Goal: Transaction & Acquisition: Obtain resource

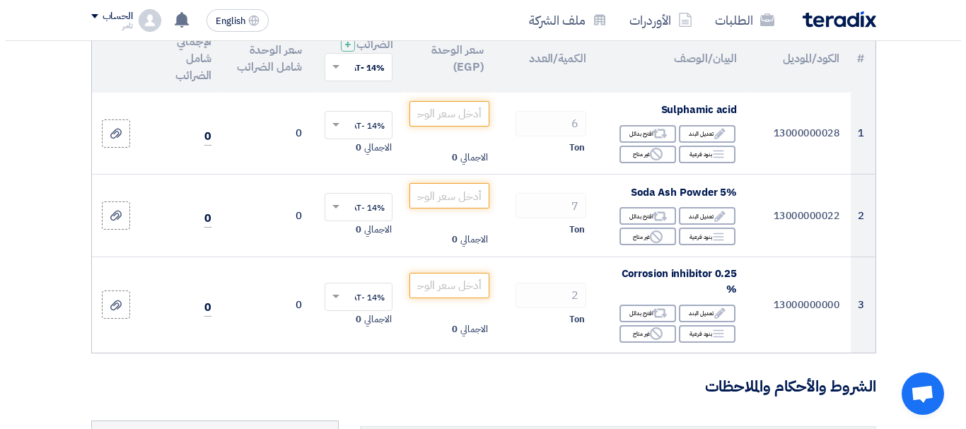
scroll to position [283, 0]
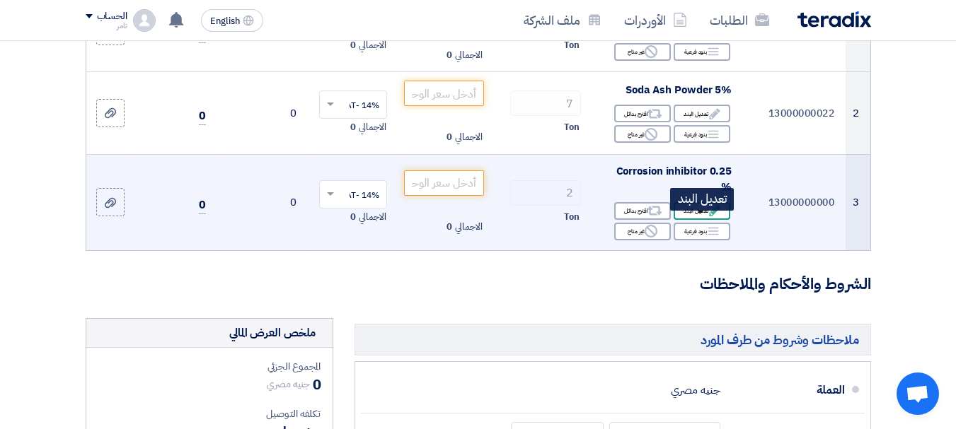
click at [702, 220] on div "Edit تعديل البند" at bounding box center [701, 211] width 57 height 18
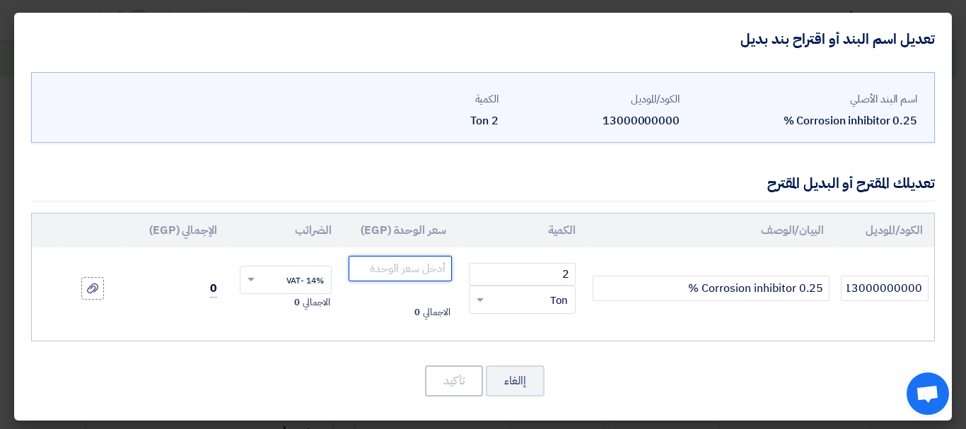
click at [427, 262] on input "number" at bounding box center [400, 268] width 103 height 25
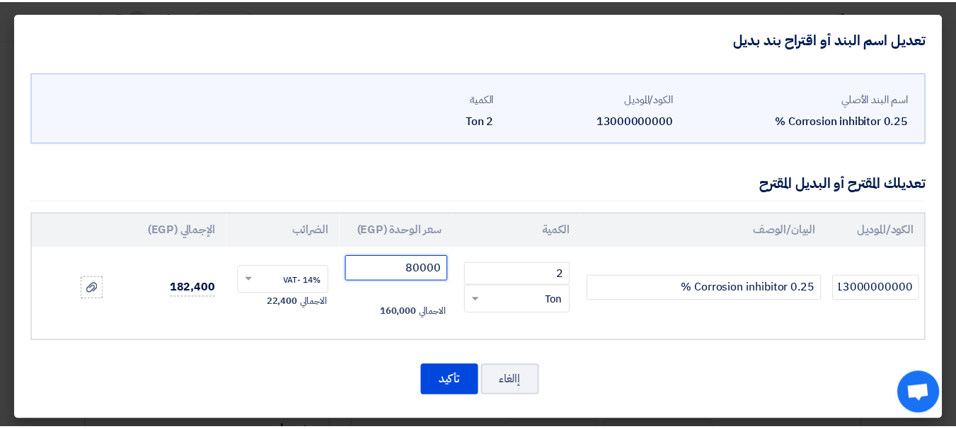
scroll to position [4, 0]
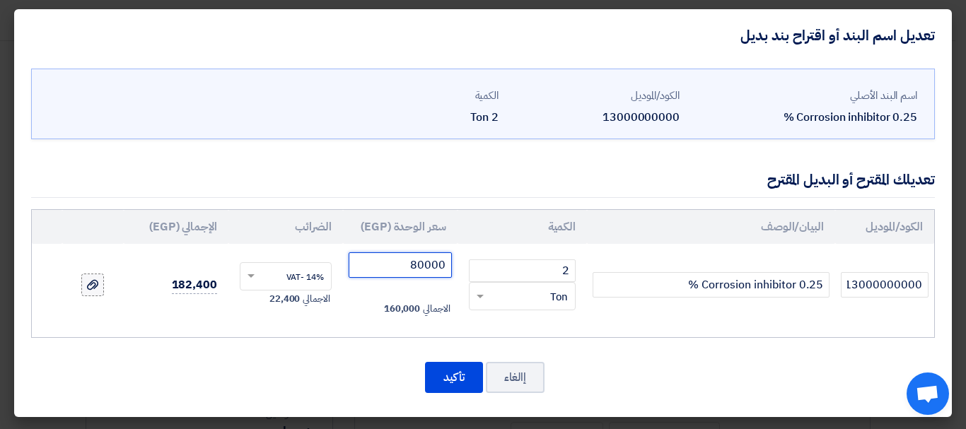
type input "80000"
click at [95, 282] on label at bounding box center [92, 285] width 23 height 23
click at [0, 0] on input "file" at bounding box center [0, 0] width 0 height 0
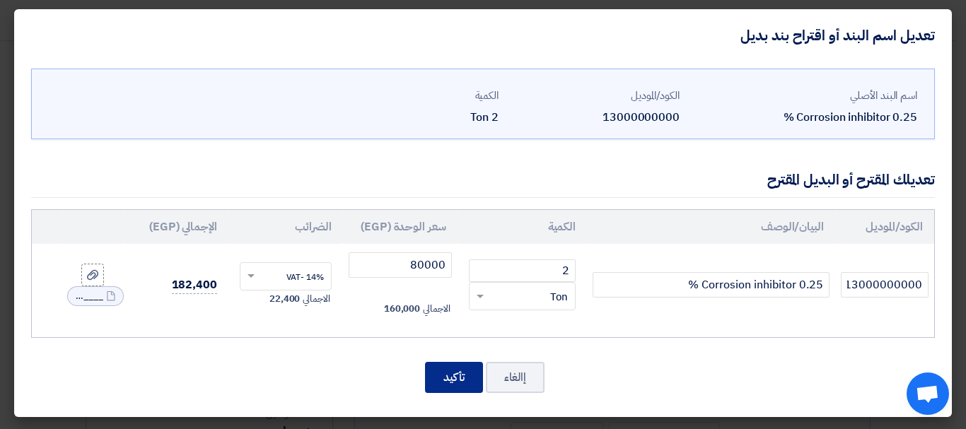
click at [458, 381] on button "تأكيد" at bounding box center [454, 377] width 58 height 31
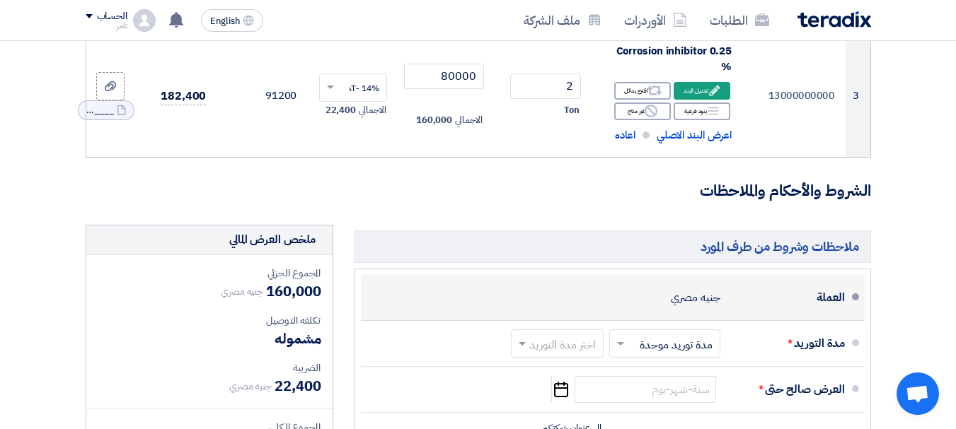
scroll to position [495, 0]
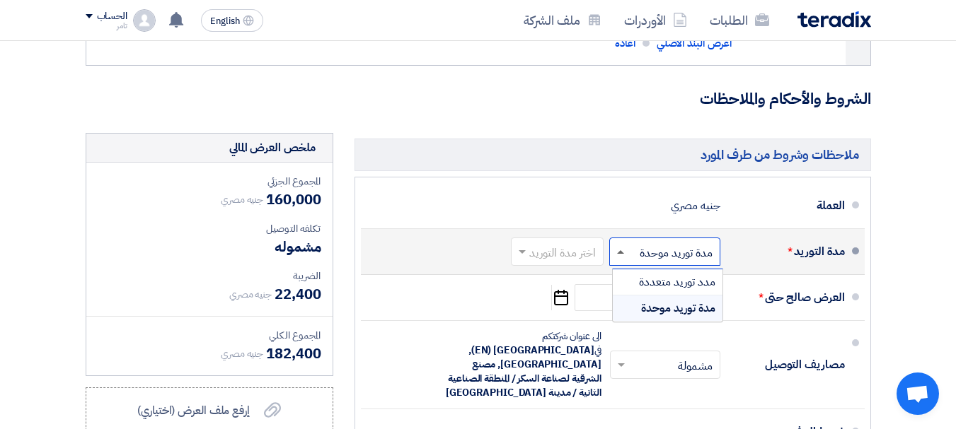
click at [620, 254] on span at bounding box center [620, 252] width 7 height 4
click at [523, 255] on span at bounding box center [521, 252] width 7 height 5
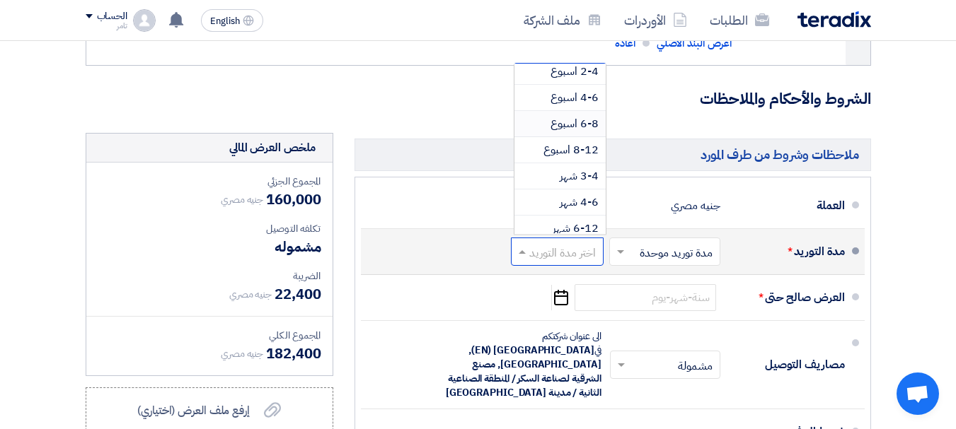
scroll to position [82, 0]
click at [563, 160] on span "8-12 اسبوع" at bounding box center [570, 151] width 55 height 17
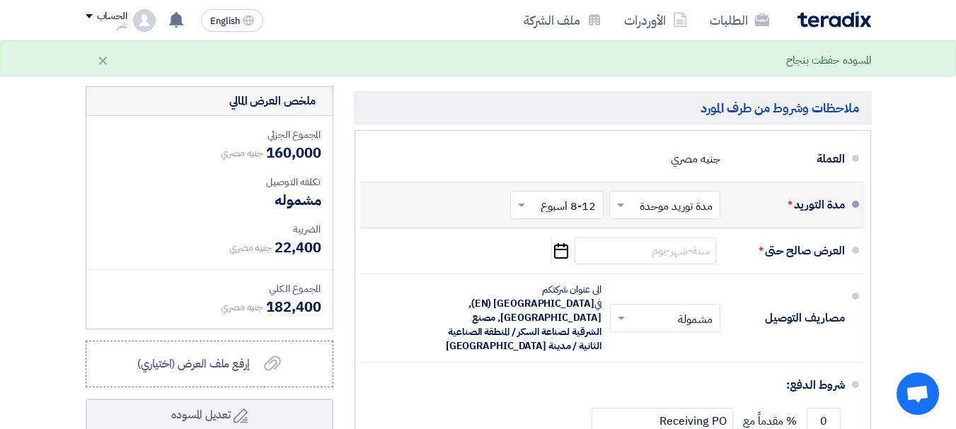
scroll to position [566, 0]
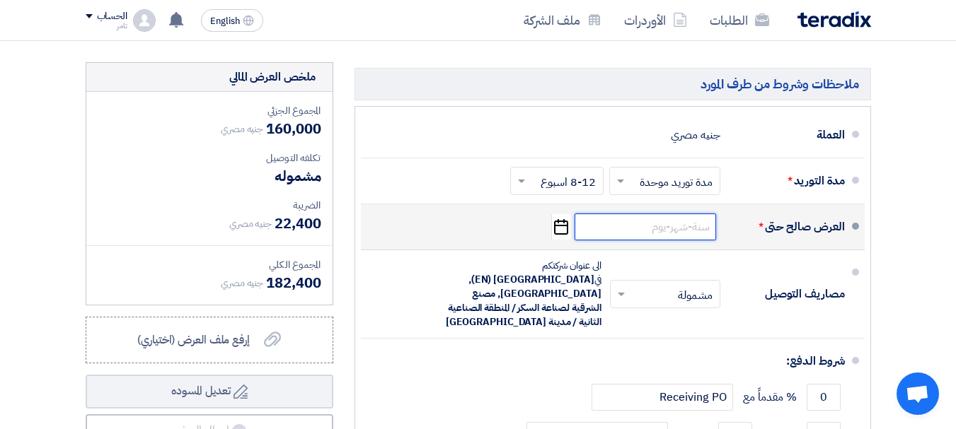
click at [653, 241] on input at bounding box center [644, 227] width 141 height 27
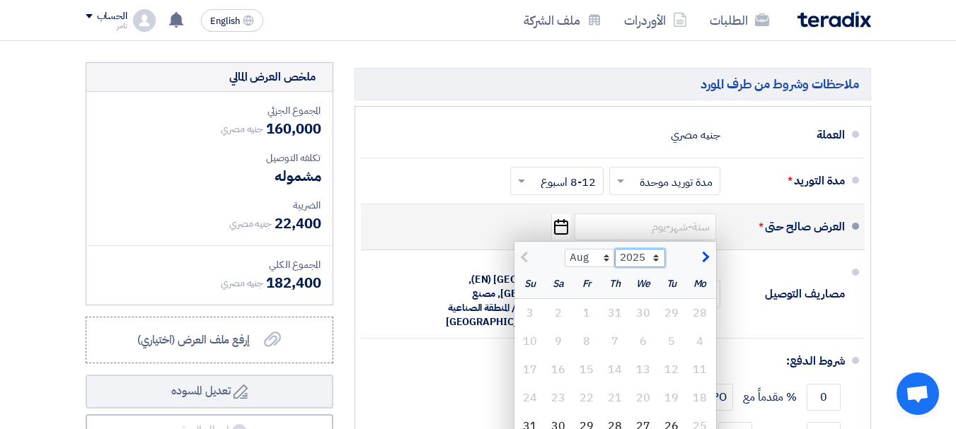
click at [654, 267] on select "2025 2026 2027 2028 2029 2030 2031 2032 2033 2034 2035" at bounding box center [640, 258] width 50 height 18
select select "2027"
click at [615, 260] on select "2025 2026 2027 2028 2029 2030 2031 2032 2033 2034 2035" at bounding box center [640, 258] width 50 height 18
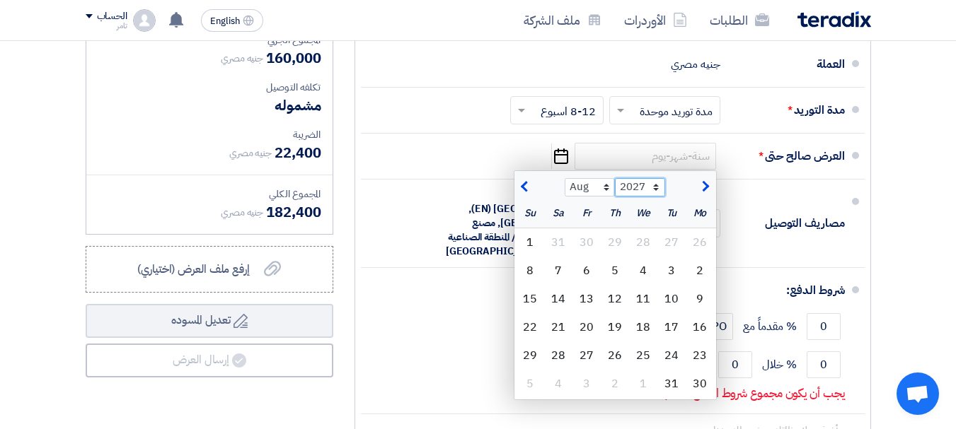
scroll to position [639, 0]
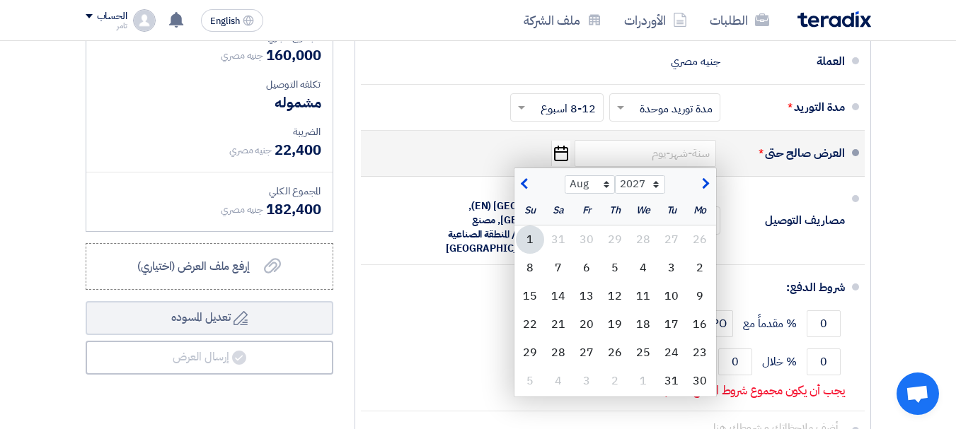
click at [535, 250] on div "1" at bounding box center [530, 240] width 28 height 28
type input "[DATE]"
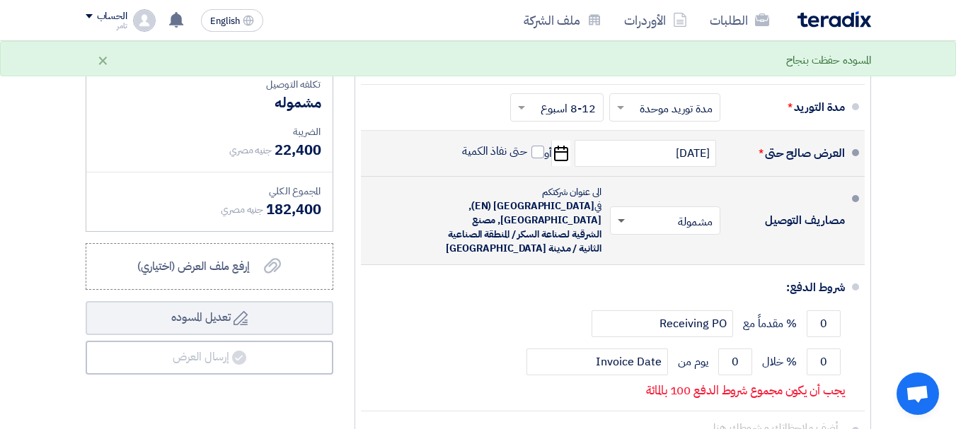
click at [620, 224] on span at bounding box center [621, 221] width 7 height 5
click at [666, 279] on span "غير مشمولة" at bounding box center [691, 277] width 50 height 17
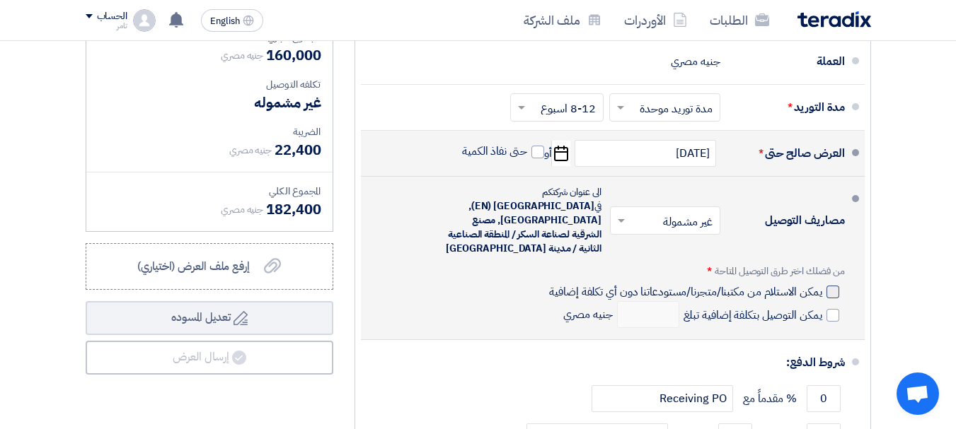
click at [835, 286] on div at bounding box center [832, 292] width 13 height 13
click at [821, 286] on input "يمكن الاستلام من مكتبنا/متجرنا/مستودعاتنا دون أي تكلفة إضافية" at bounding box center [683, 297] width 275 height 27
checkbox input "true"
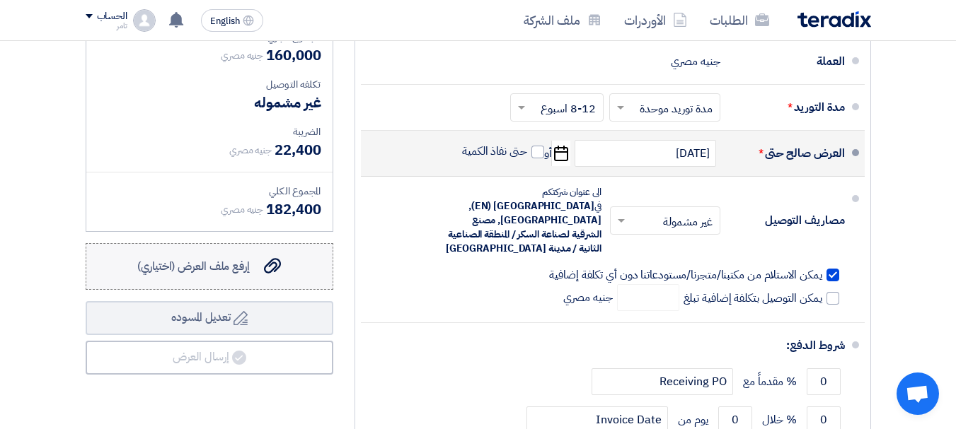
click at [203, 275] on span "إرفع ملف العرض (اختياري)" at bounding box center [193, 266] width 112 height 17
click at [0, 0] on input "إرفع ملف العرض (اختياري) إرفع ملف العرض (اختياري)" at bounding box center [0, 0] width 0 height 0
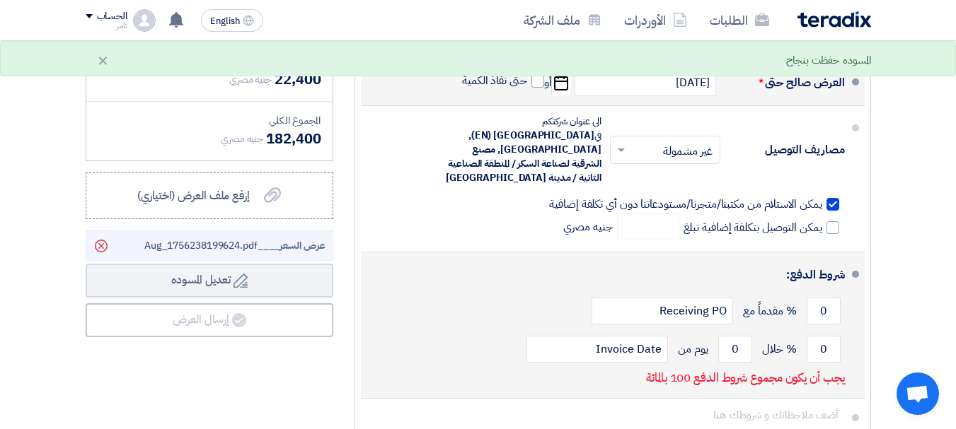
scroll to position [781, 0]
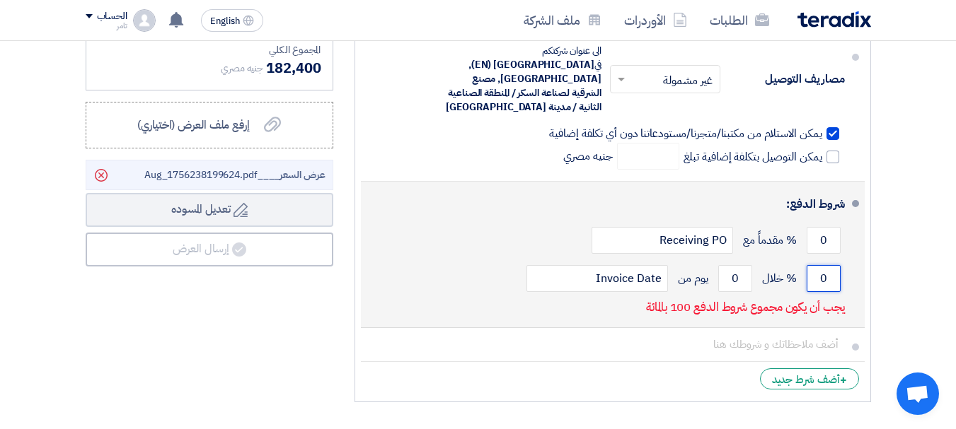
click at [820, 274] on input "0" at bounding box center [823, 278] width 34 height 27
click at [821, 277] on input "01" at bounding box center [823, 278] width 34 height 27
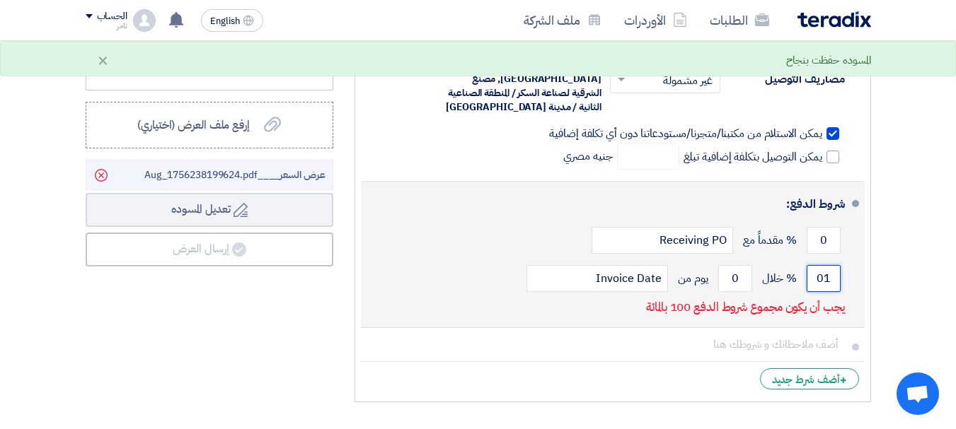
click at [821, 277] on input "01" at bounding box center [823, 278] width 34 height 27
type input "100"
click at [459, 279] on div "100 % خلال 0 يوم من Invoice Date" at bounding box center [608, 279] width 473 height 38
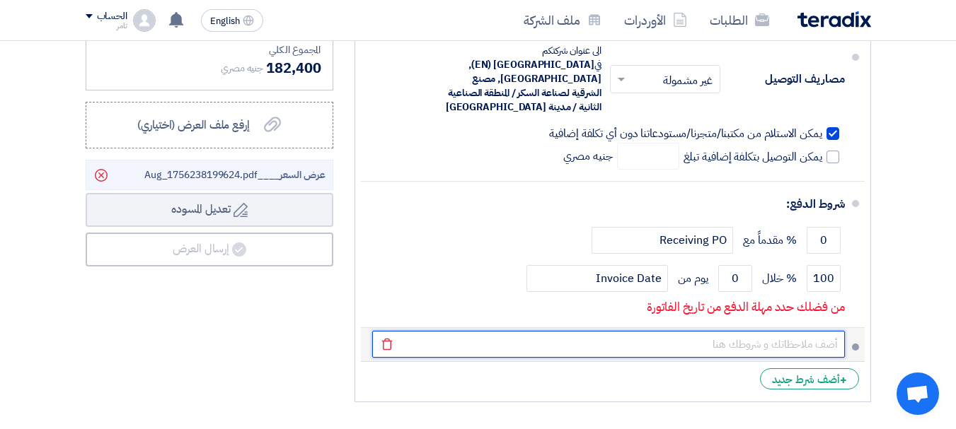
click at [793, 346] on input "text" at bounding box center [608, 344] width 473 height 27
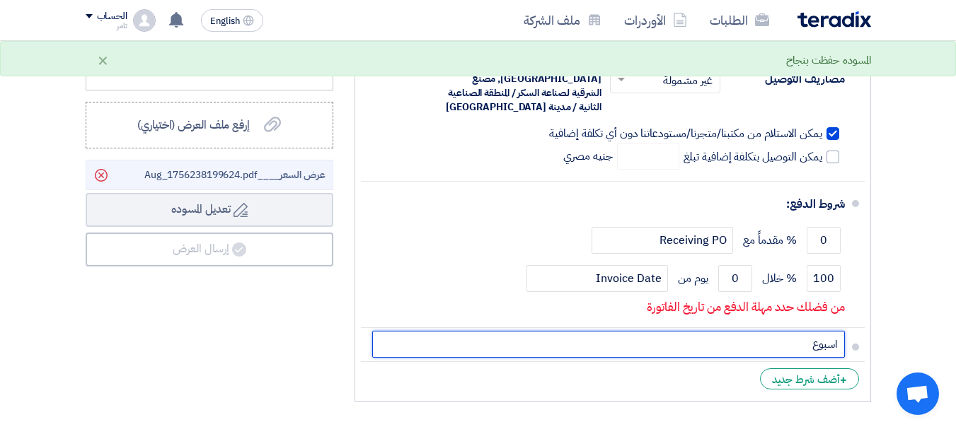
type input "اسبوع"
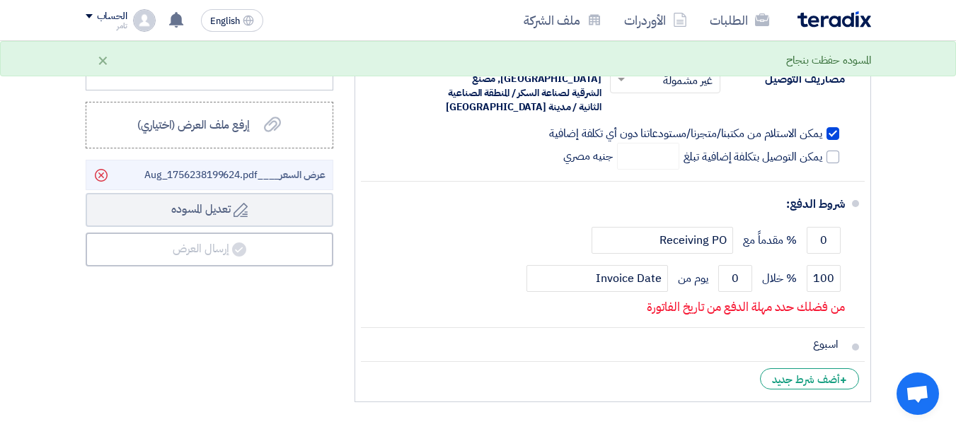
click at [688, 394] on ul "العملة جنيه مصري مدة التوريد * اختر مدة التوريد × مدة توريد موحدة ×" at bounding box center [612, 146] width 516 height 511
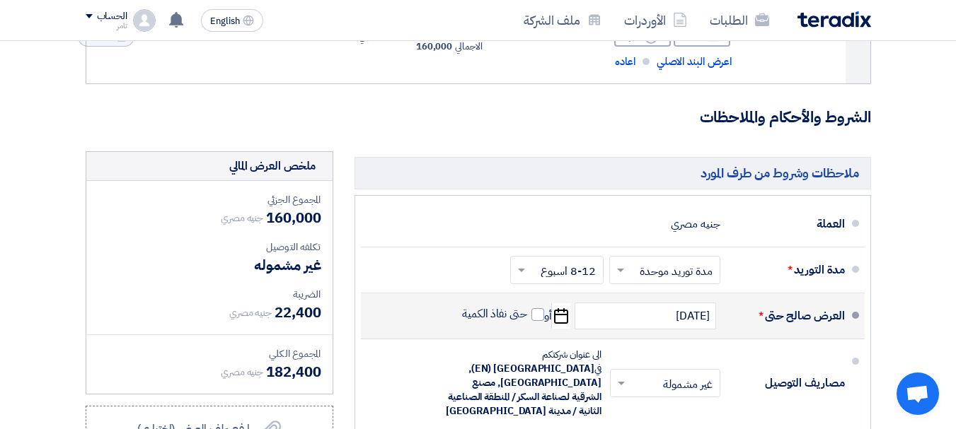
scroll to position [498, 0]
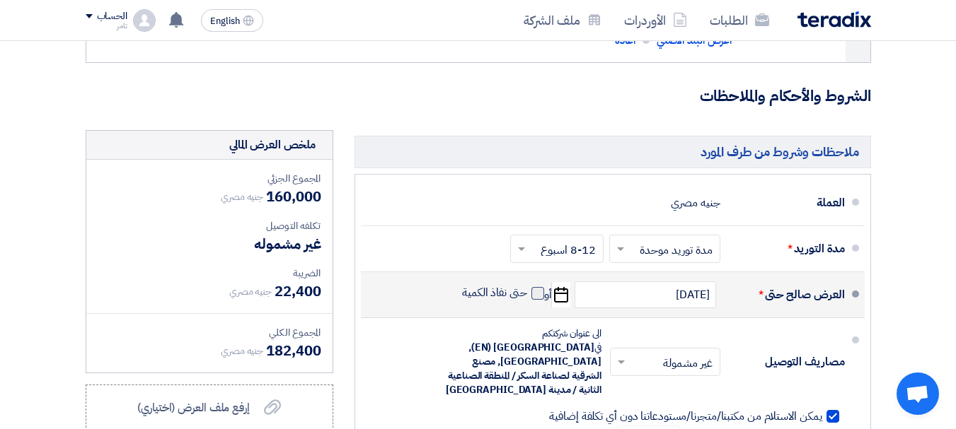
click at [535, 300] on span at bounding box center [537, 293] width 13 height 13
click at [527, 307] on input "حتى نفاذ الكمية" at bounding box center [493, 299] width 68 height 27
checkbox input "true"
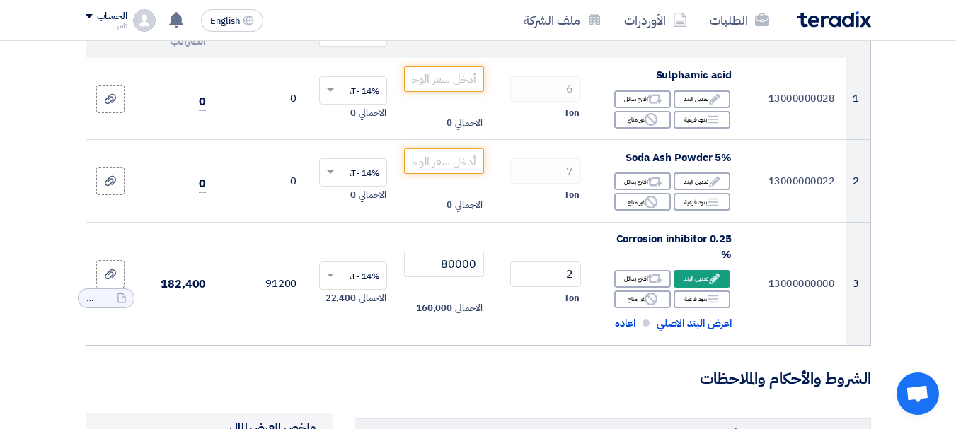
scroll to position [144, 0]
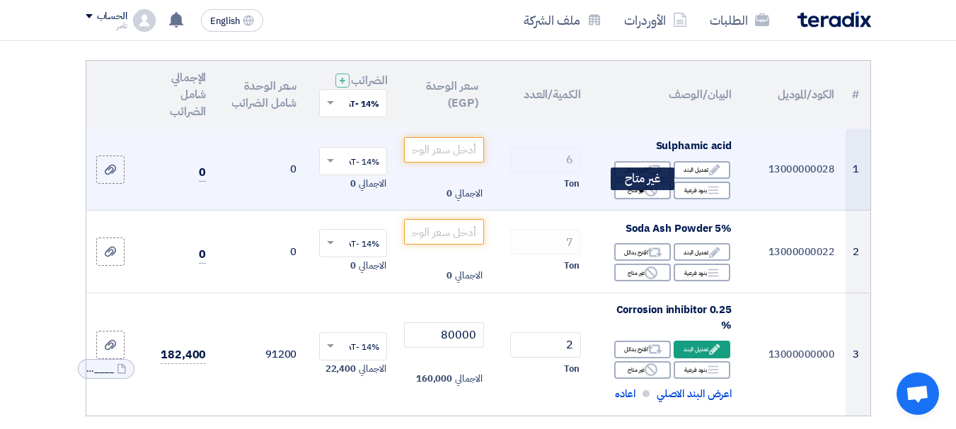
drag, startPoint x: 626, startPoint y: 202, endPoint x: 627, endPoint y: 212, distance: 10.0
click at [626, 199] on div "Reject غير متاح" at bounding box center [642, 191] width 57 height 18
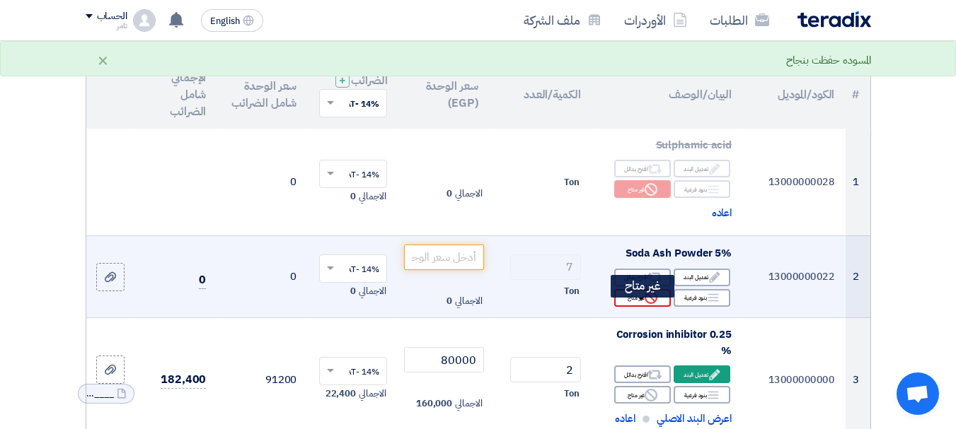
click at [638, 307] on div "Reject غير متاح" at bounding box center [642, 298] width 57 height 18
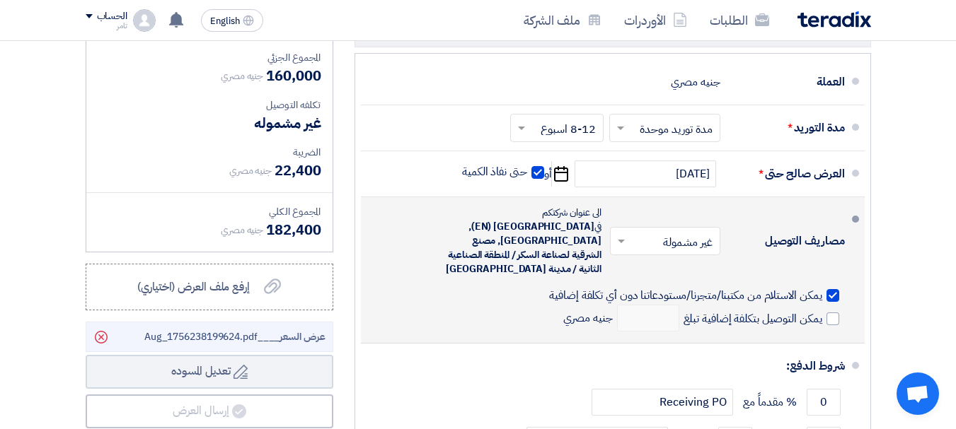
scroll to position [710, 0]
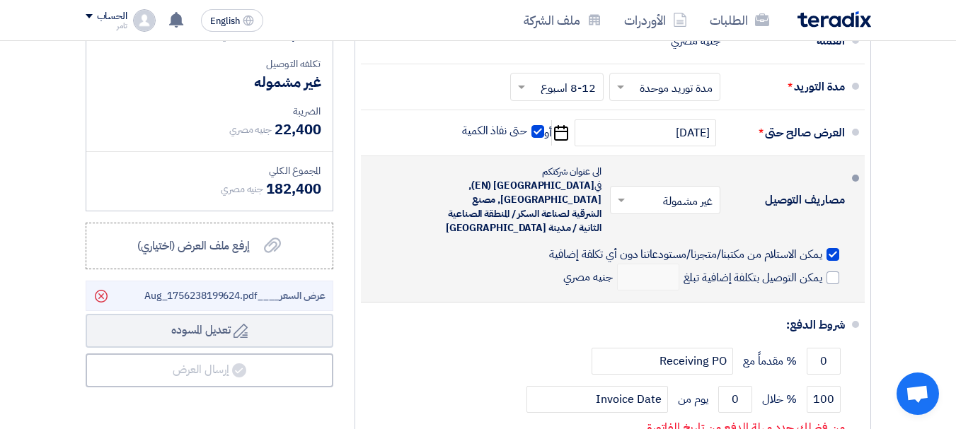
click at [854, 182] on span at bounding box center [855, 178] width 7 height 7
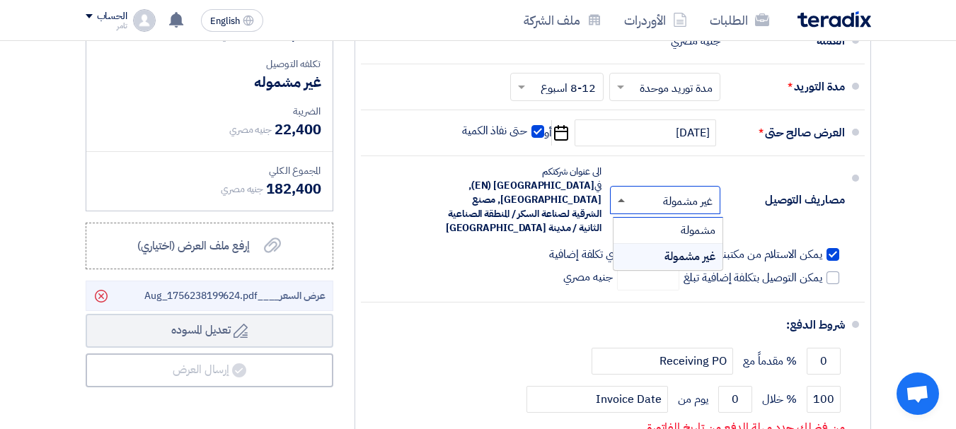
click at [618, 202] on span at bounding box center [621, 201] width 7 height 4
click at [680, 233] on span "مشمولة" at bounding box center [697, 230] width 35 height 17
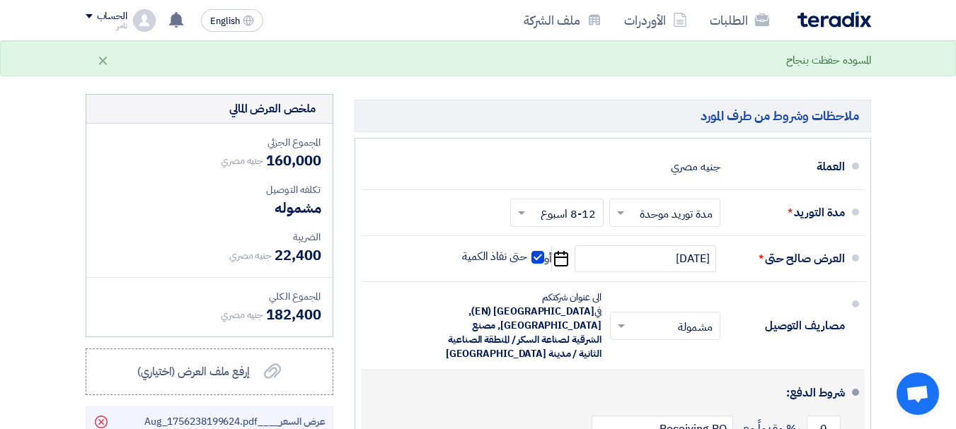
scroll to position [569, 0]
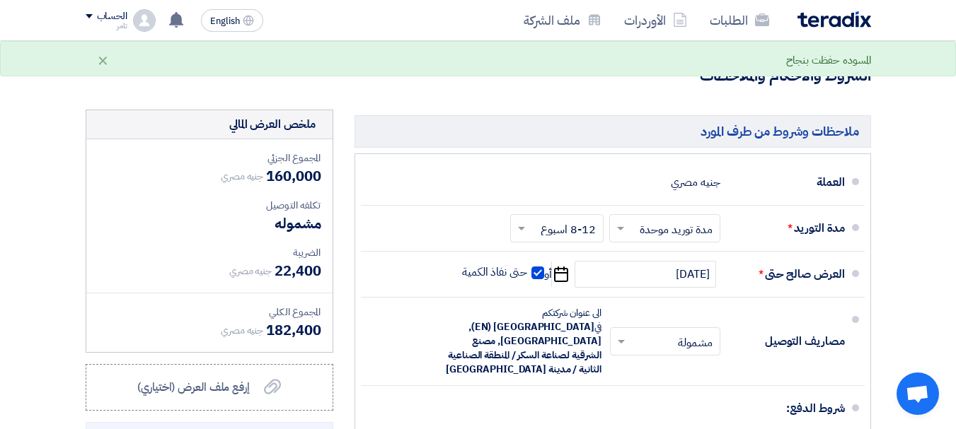
click at [272, 187] on span "160,000" at bounding box center [293, 176] width 54 height 21
click at [289, 230] on span "مشموله" at bounding box center [297, 223] width 46 height 21
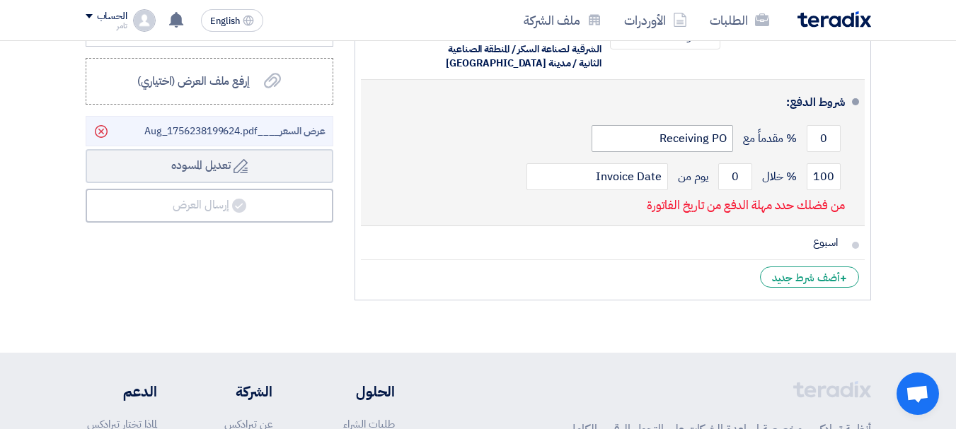
scroll to position [710, 0]
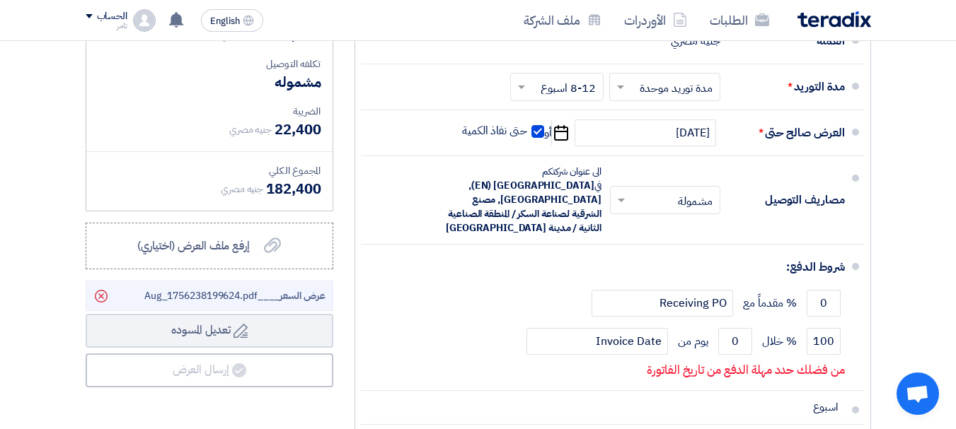
click at [620, 199] on span at bounding box center [619, 200] width 18 height 14
click at [661, 258] on div "غير مشمولة" at bounding box center [667, 256] width 109 height 25
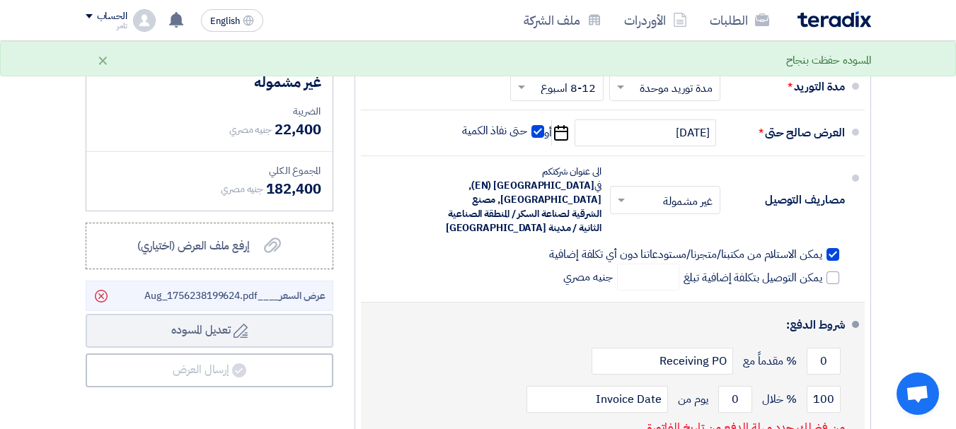
click at [524, 349] on div "0 % مقدماً مع Receiving PO" at bounding box center [608, 361] width 473 height 38
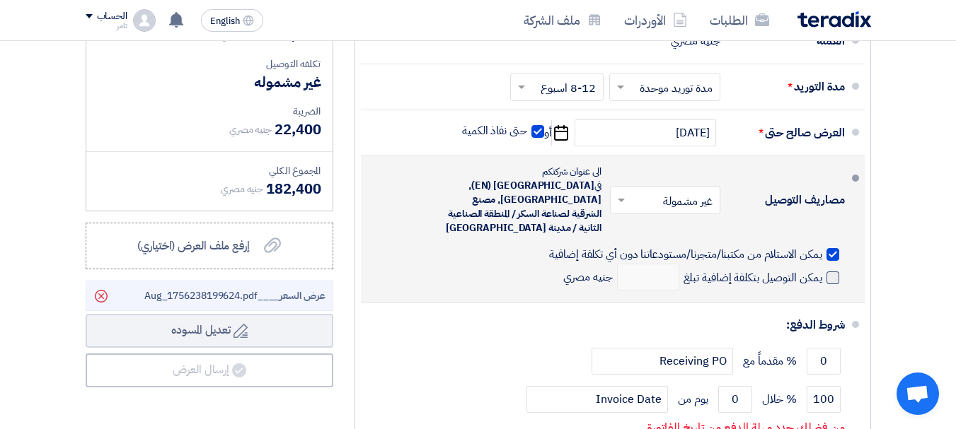
click at [829, 273] on span at bounding box center [832, 278] width 13 height 13
click at [822, 273] on input "يمكن التوصيل بتكلفة إضافية تبلغ" at bounding box center [750, 283] width 141 height 27
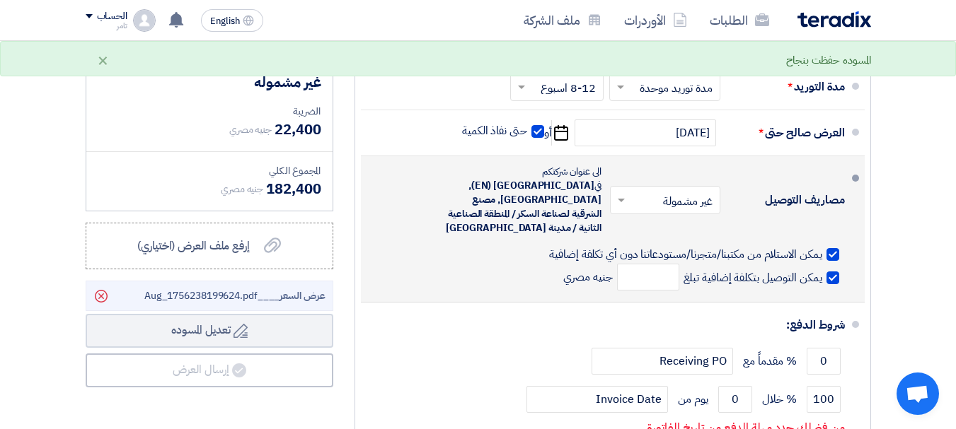
click at [826, 272] on span at bounding box center [832, 278] width 13 height 13
click at [822, 272] on input "يمكن التوصيل بتكلفة إضافية تبلغ" at bounding box center [750, 283] width 141 height 27
checkbox input "false"
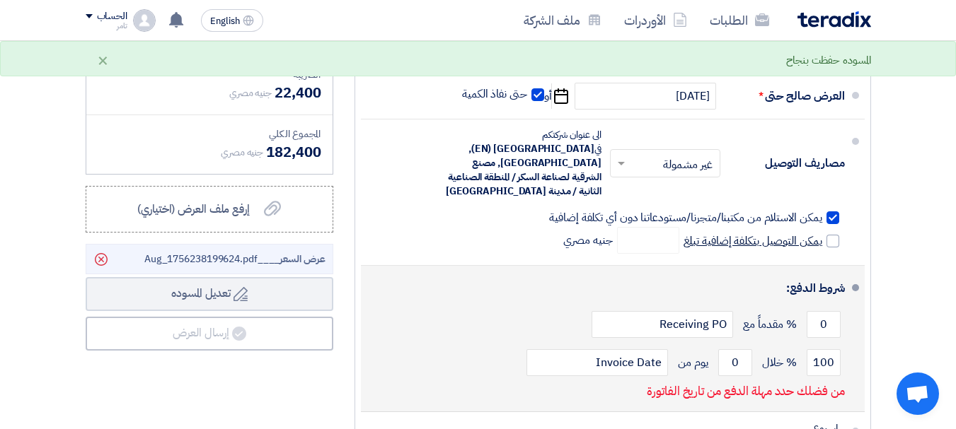
scroll to position [781, 0]
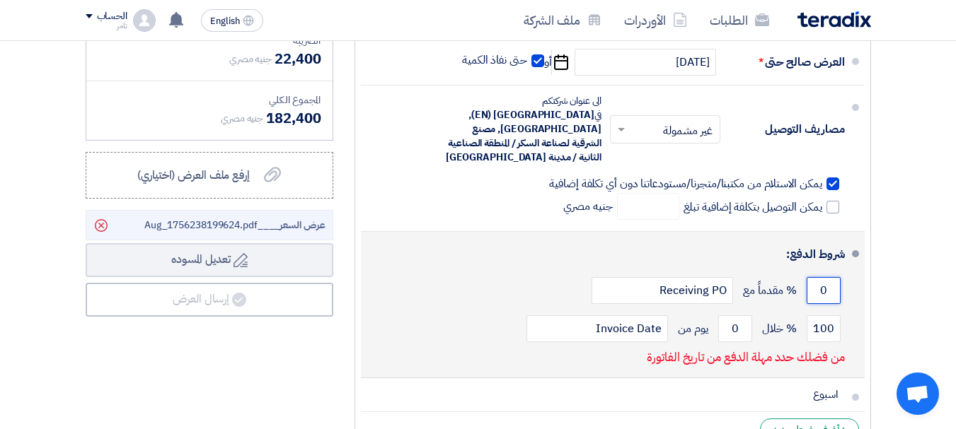
click at [818, 286] on input "0" at bounding box center [823, 290] width 34 height 27
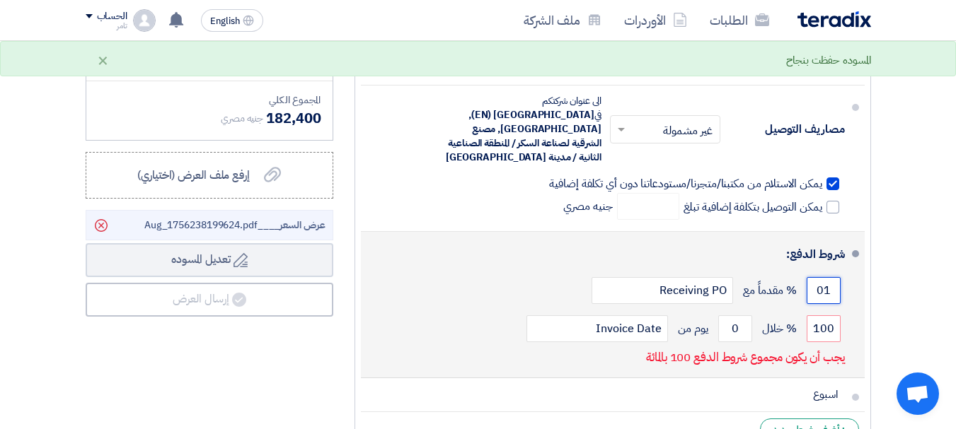
click at [823, 288] on input "01" at bounding box center [823, 290] width 34 height 27
click at [544, 284] on div "12 % مقدماً مع Receiving PO" at bounding box center [608, 291] width 473 height 38
click at [823, 289] on input "12" at bounding box center [823, 290] width 34 height 27
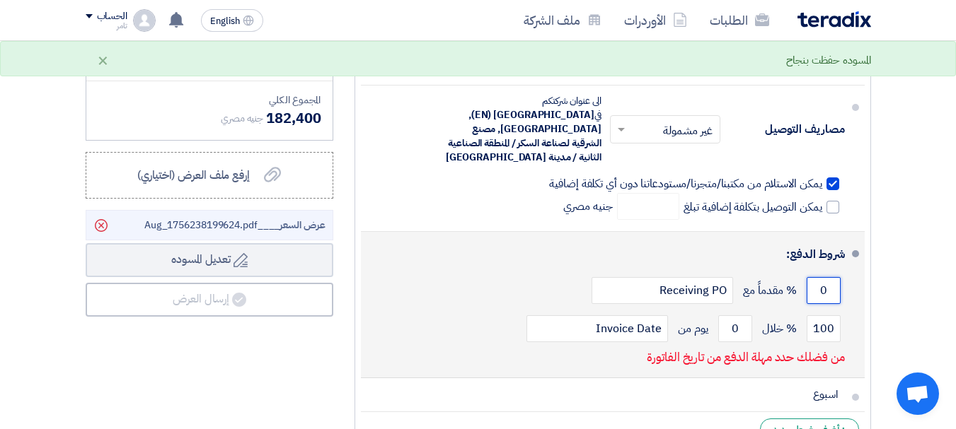
type input "0"
click at [692, 373] on li "شروط الدفع: 0 % مقدماً مع Receiving PO 100 % خلال 0 Invoice Date" at bounding box center [613, 305] width 504 height 146
click at [822, 357] on p "من فضلك حدد مهلة الدفع من تاريخ الفاتورة" at bounding box center [745, 358] width 197 height 14
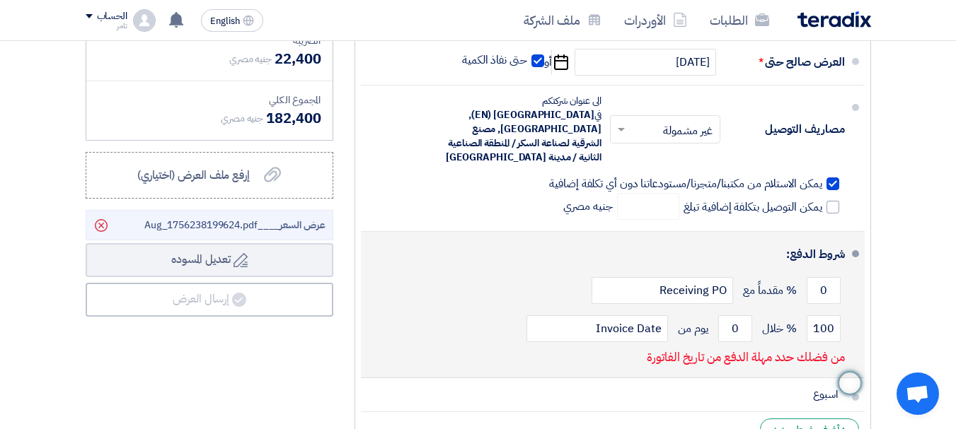
click at [440, 328] on div "100 % خلال 0 يوم من Invoice Date" at bounding box center [608, 329] width 473 height 38
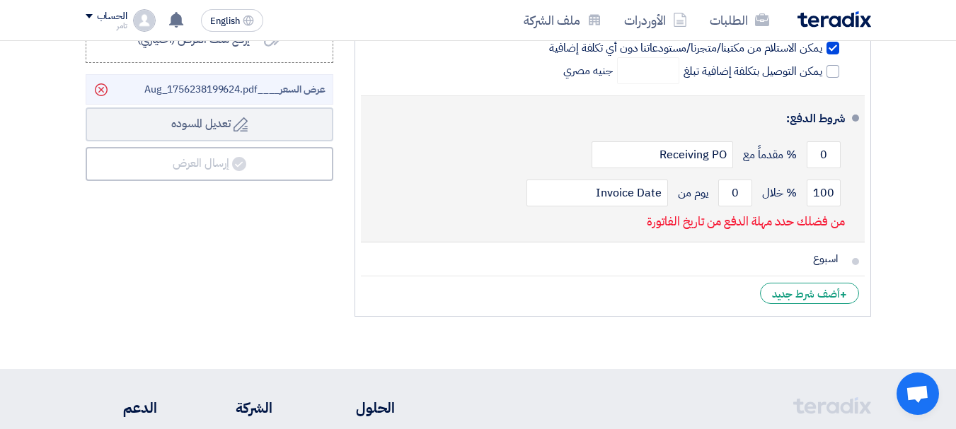
scroll to position [922, 0]
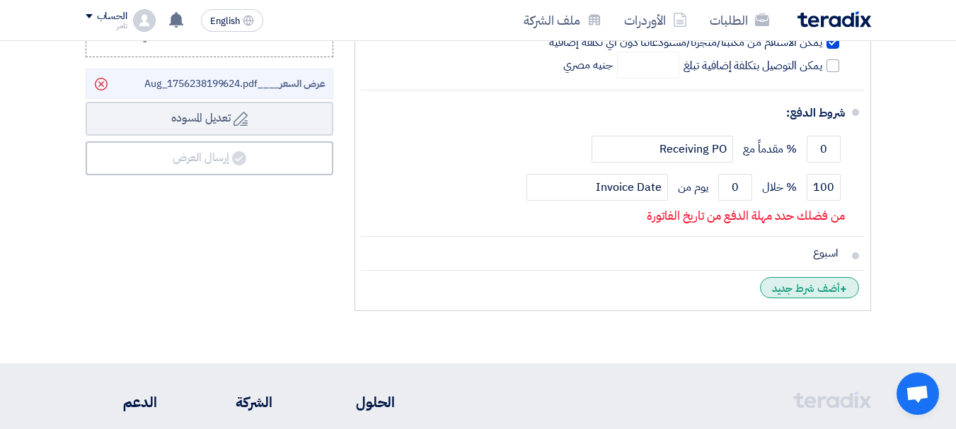
click at [830, 283] on div "+ أضف شرط جديد" at bounding box center [809, 287] width 99 height 21
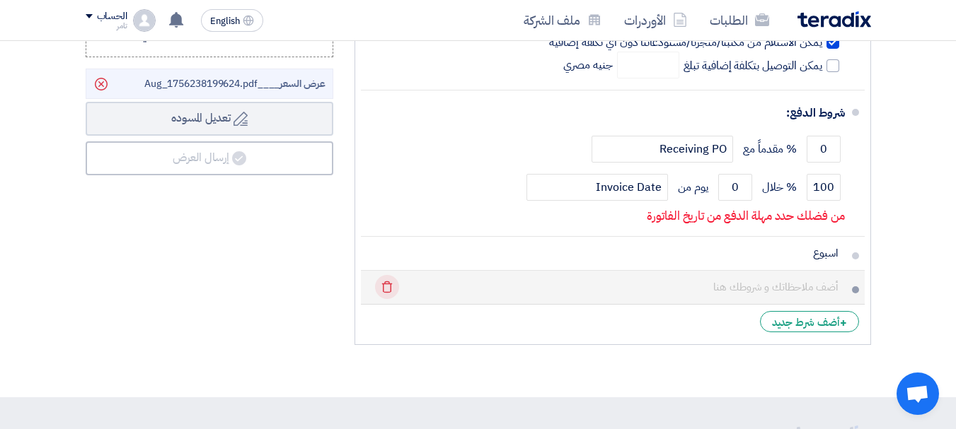
click at [386, 283] on icon "Delete" at bounding box center [387, 287] width 24 height 24
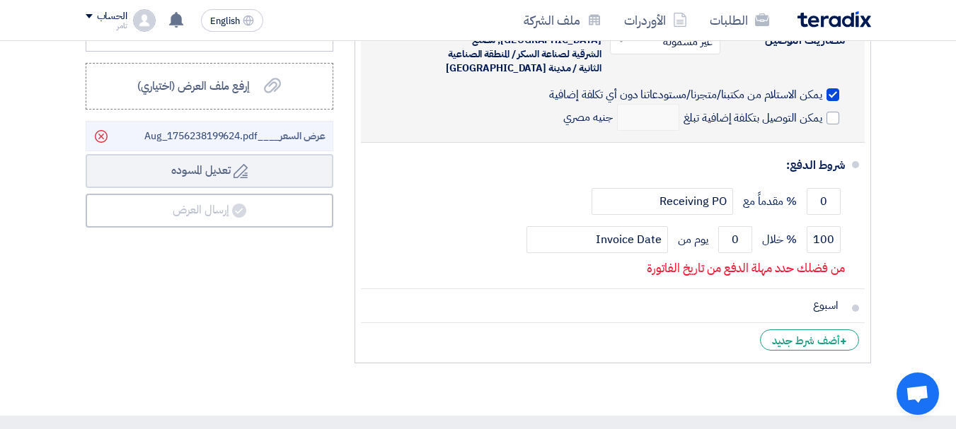
scroll to position [895, 0]
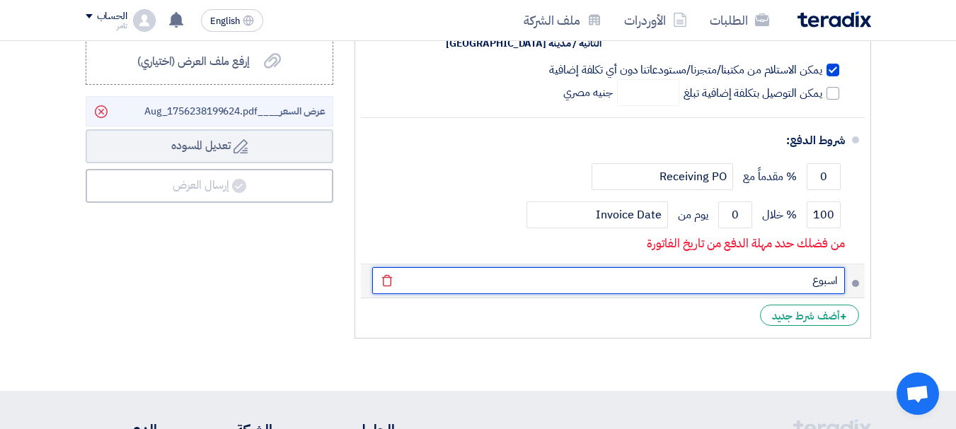
click at [821, 274] on input "اسبوع" at bounding box center [608, 280] width 473 height 27
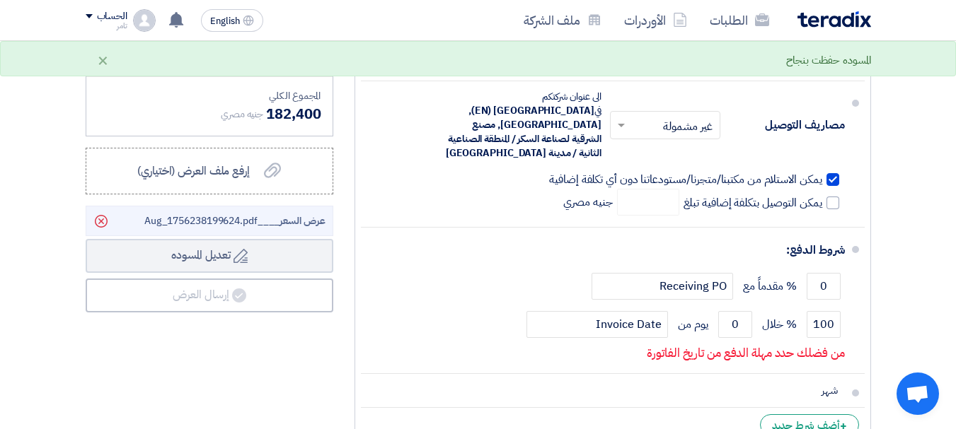
scroll to position [753, 0]
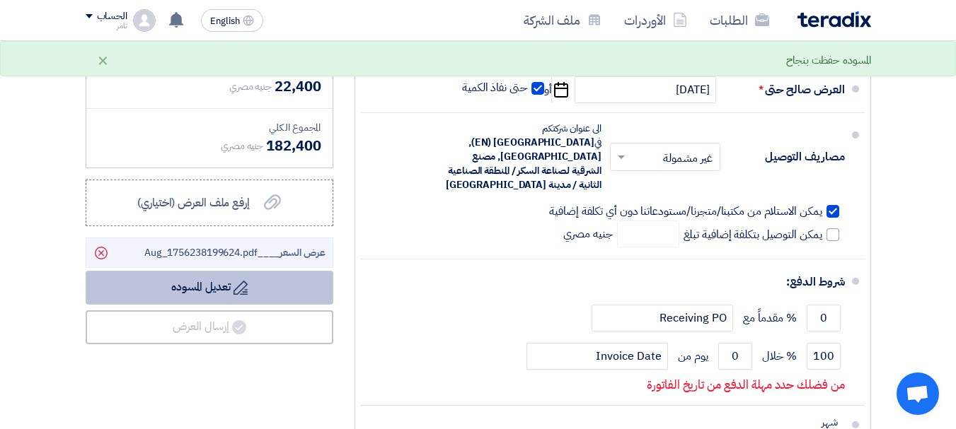
click at [212, 290] on button "Draft تعديل المسوده" at bounding box center [210, 288] width 248 height 34
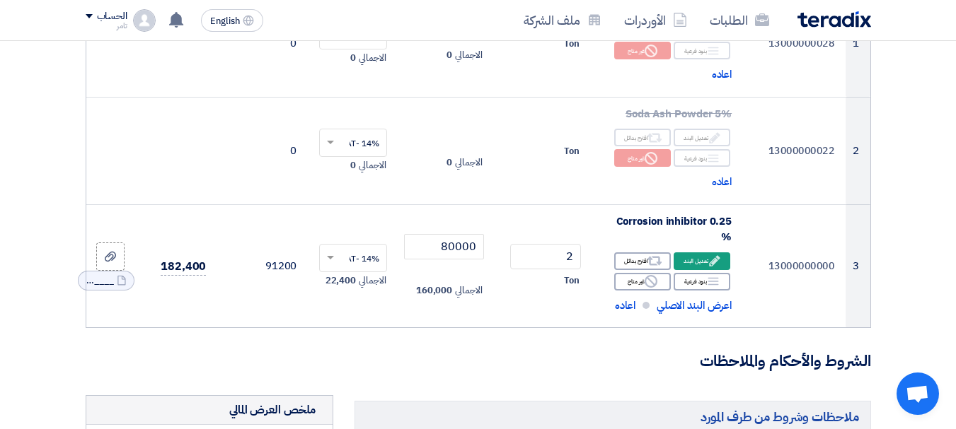
scroll to position [354, 0]
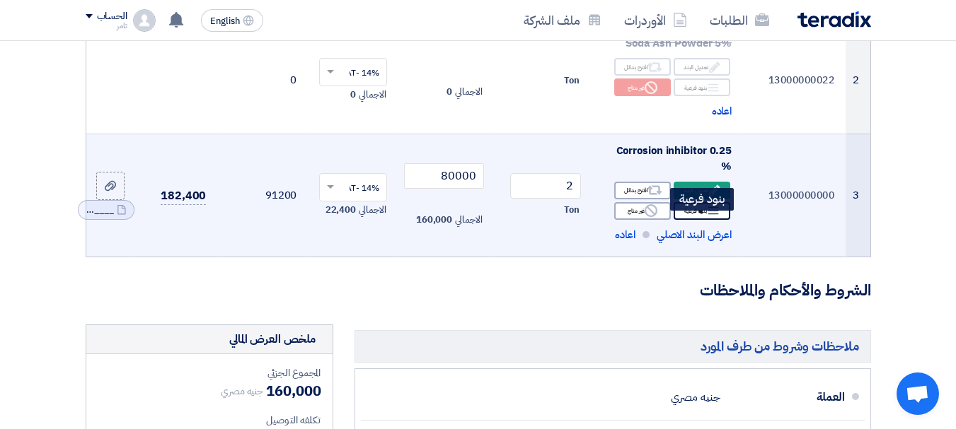
click at [715, 217] on icon "Breakdown" at bounding box center [713, 210] width 13 height 13
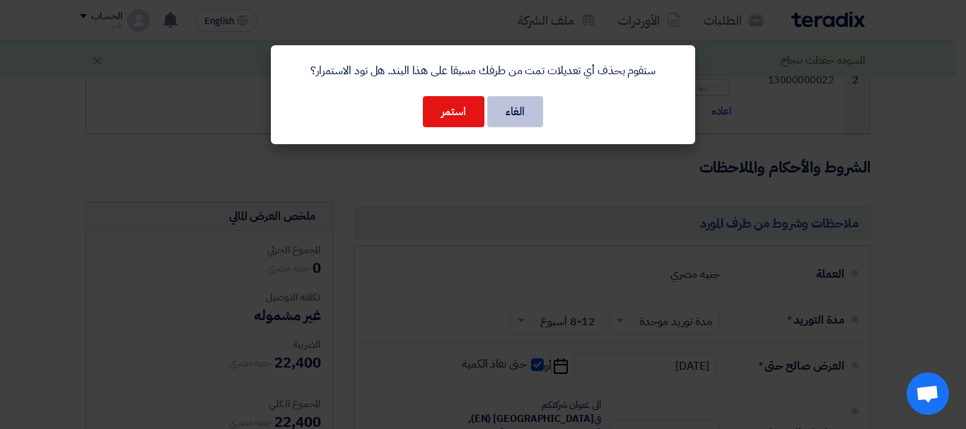
click at [513, 115] on button "الغاء" at bounding box center [515, 111] width 56 height 31
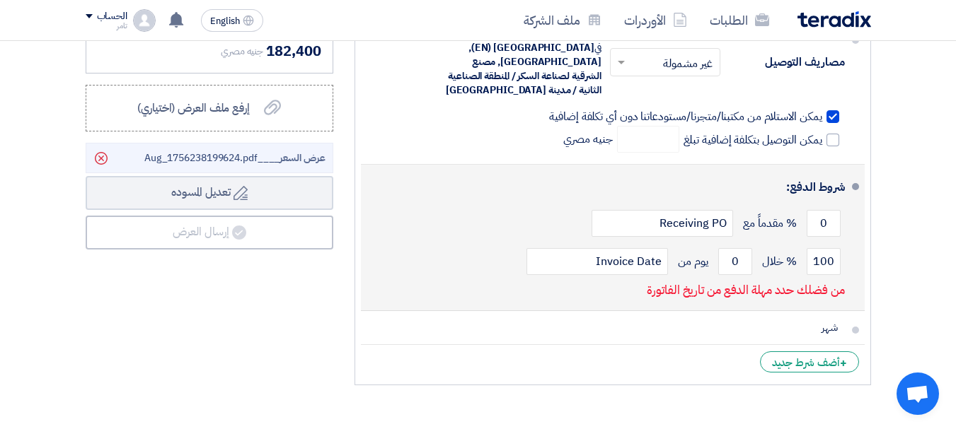
scroll to position [849, 0]
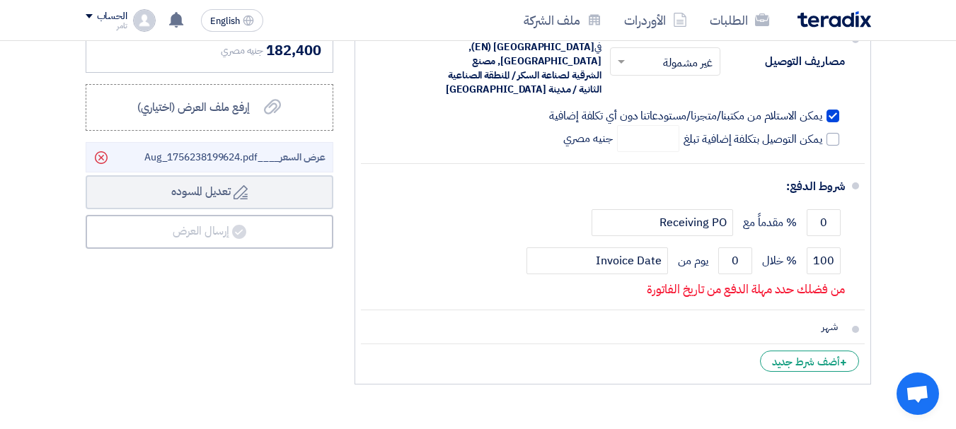
click at [218, 161] on span "عرض السعر ____Aug_1756238199624.pdf" at bounding box center [234, 157] width 181 height 15
click at [191, 161] on span "عرض السعر ____Aug_1756238199624.pdf" at bounding box center [234, 157] width 181 height 15
click at [332, 123] on label "إرفع ملف العرض (اختياري) إرفع ملف العرض (اختياري)" at bounding box center [210, 107] width 248 height 47
click at [0, 0] on input "إرفع ملف العرض (اختياري) إرفع ملف العرض (اختياري)" at bounding box center [0, 0] width 0 height 0
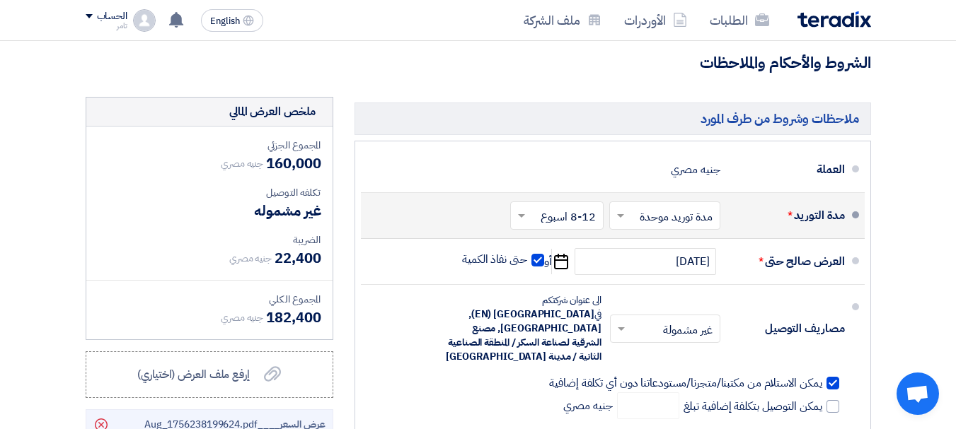
scroll to position [566, 0]
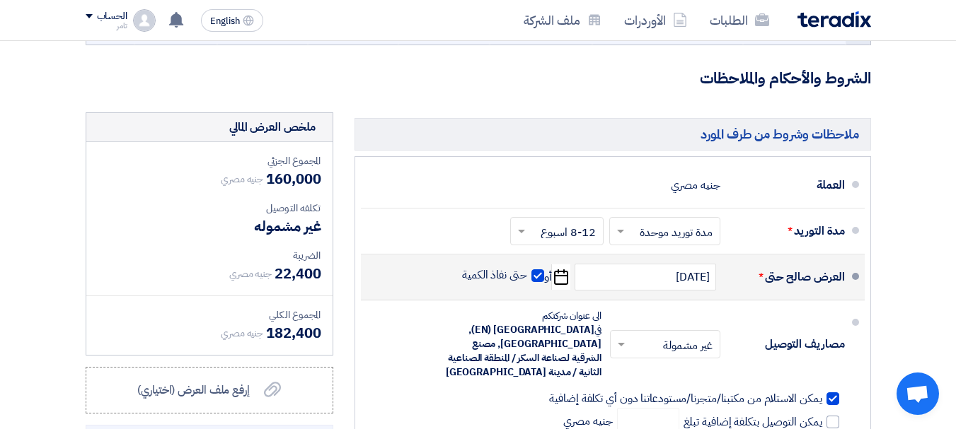
click at [853, 280] on span at bounding box center [855, 276] width 7 height 7
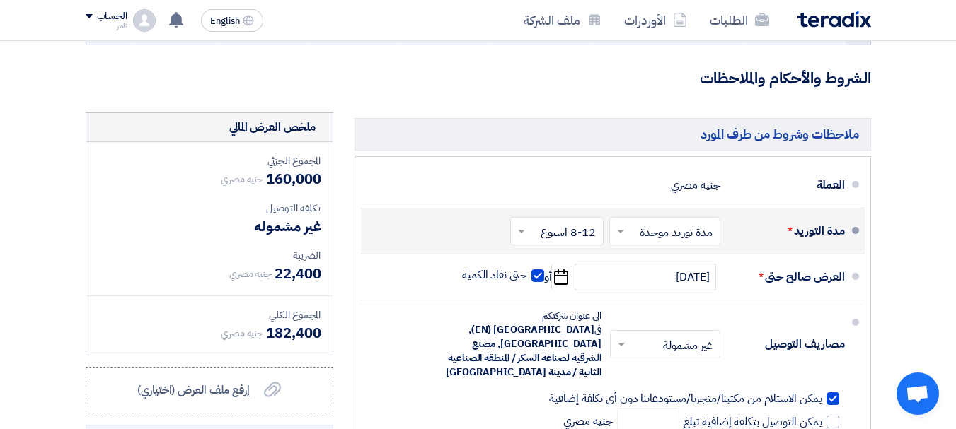
click at [854, 234] on span at bounding box center [855, 230] width 7 height 7
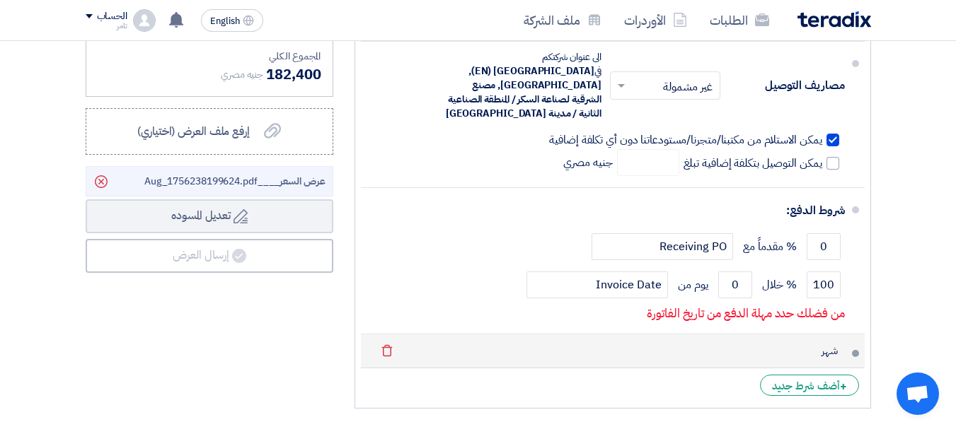
scroll to position [849, 0]
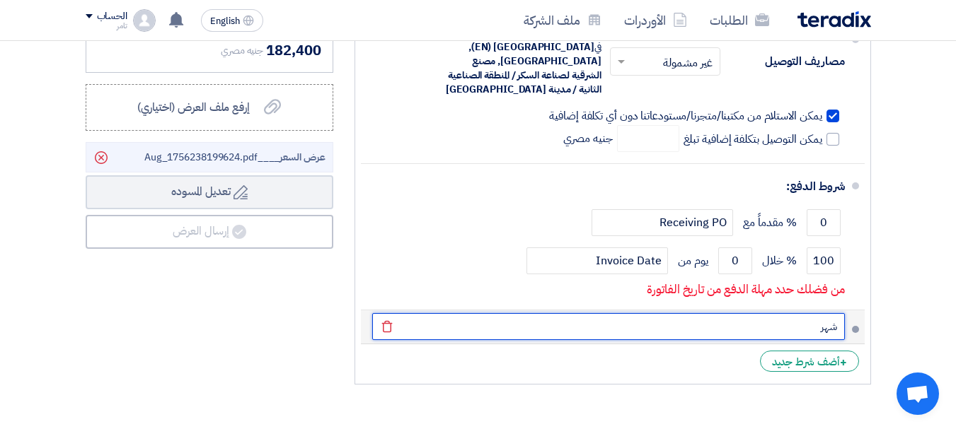
click at [825, 325] on input "شهر" at bounding box center [608, 326] width 473 height 27
click at [795, 330] on input "شهر" at bounding box center [608, 326] width 473 height 27
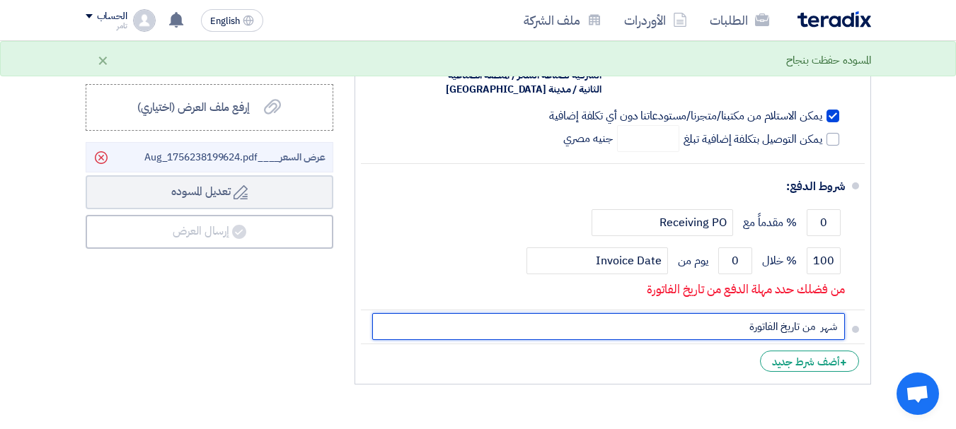
type input "شهر من تاريخ الفاتورة"
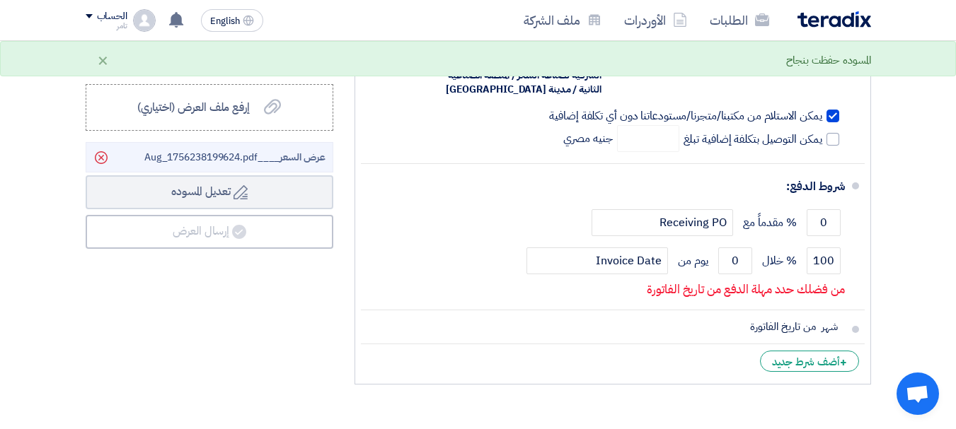
click at [670, 373] on li "+ أضف شرط جديد" at bounding box center [613, 361] width 504 height 34
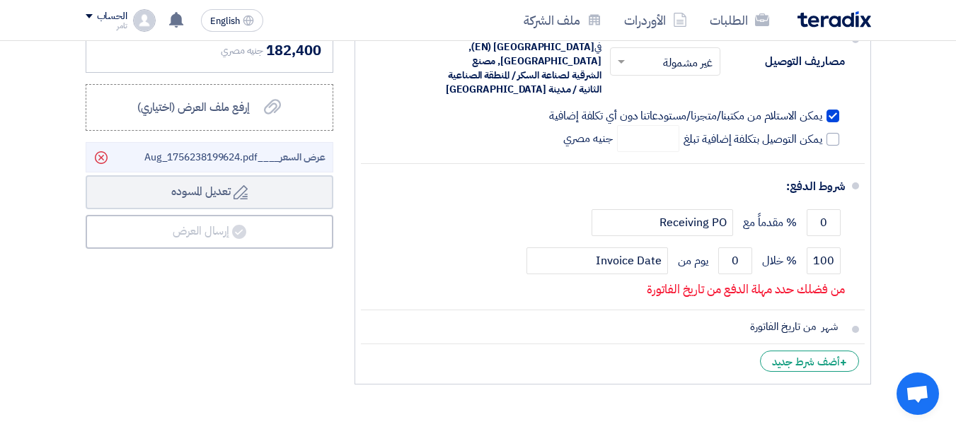
click at [331, 304] on div "ملخص [PERSON_NAME] المجموع الجزئي جنيه مصري 160,000 تكلفه التوصيل" at bounding box center [209, 111] width 269 height 562
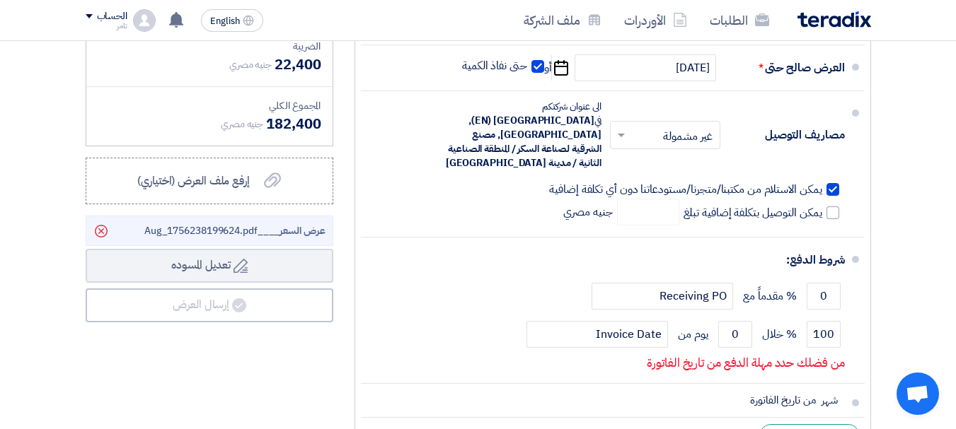
scroll to position [566, 0]
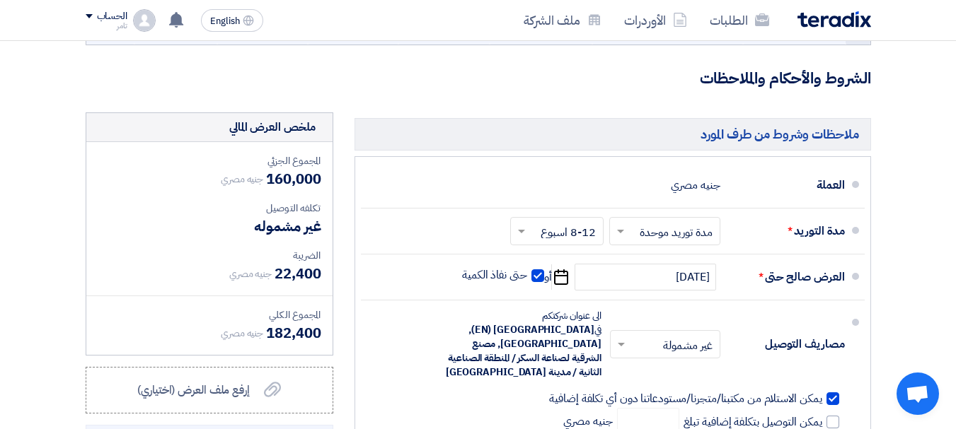
click at [296, 190] on span "160,000" at bounding box center [293, 178] width 54 height 21
click at [296, 189] on span "160,000" at bounding box center [293, 178] width 54 height 21
click at [302, 252] on div "المجموع الجزئي جنيه مصري 160,000 تكلفه التوصيل غير مشموله الضريبة جنيه مصري" at bounding box center [209, 248] width 246 height 213
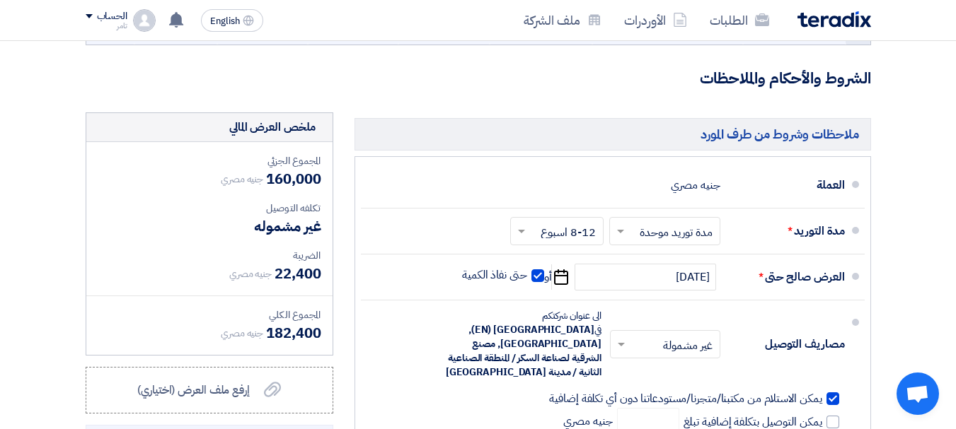
click at [138, 284] on div "جنيه مصري 22,400" at bounding box center [210, 273] width 224 height 21
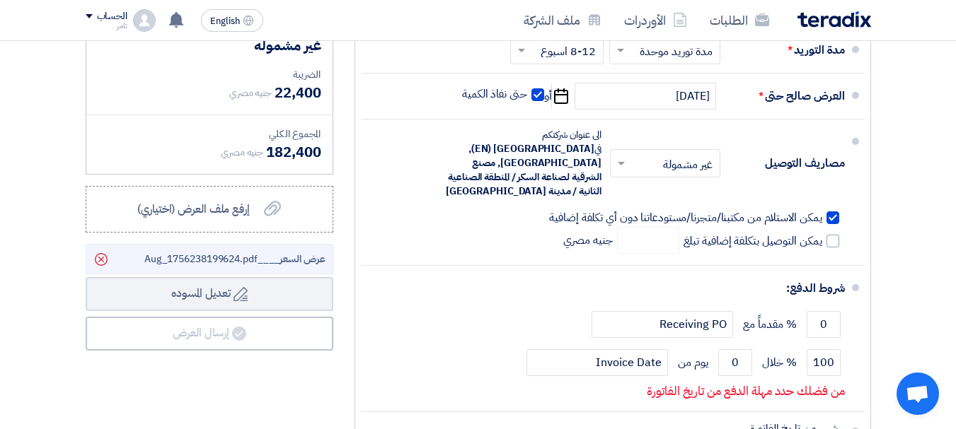
scroll to position [778, 0]
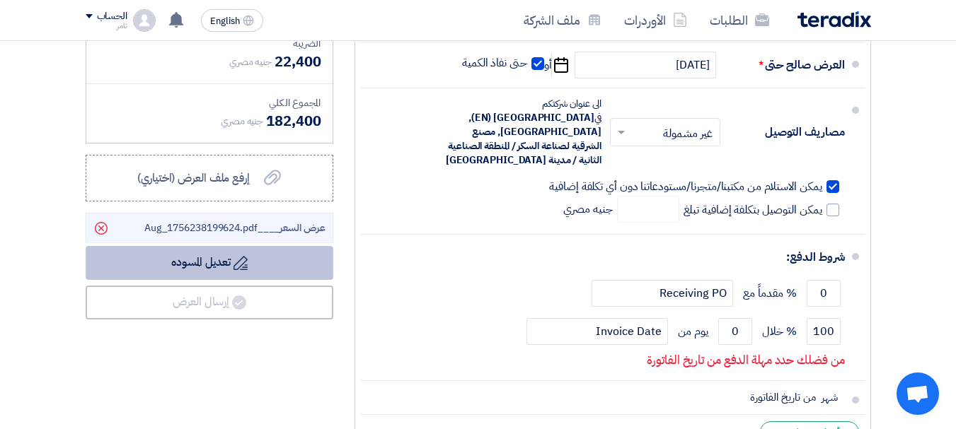
click at [207, 279] on button "Draft تعديل المسوده" at bounding box center [210, 263] width 248 height 34
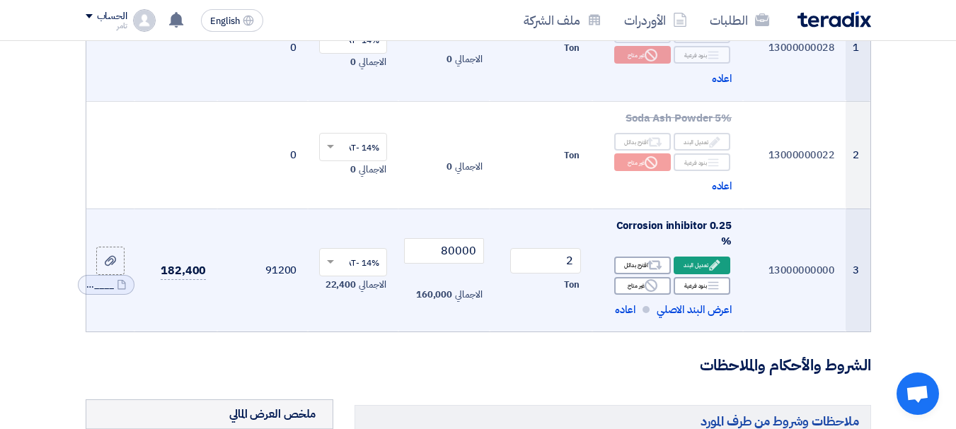
scroll to position [283, 0]
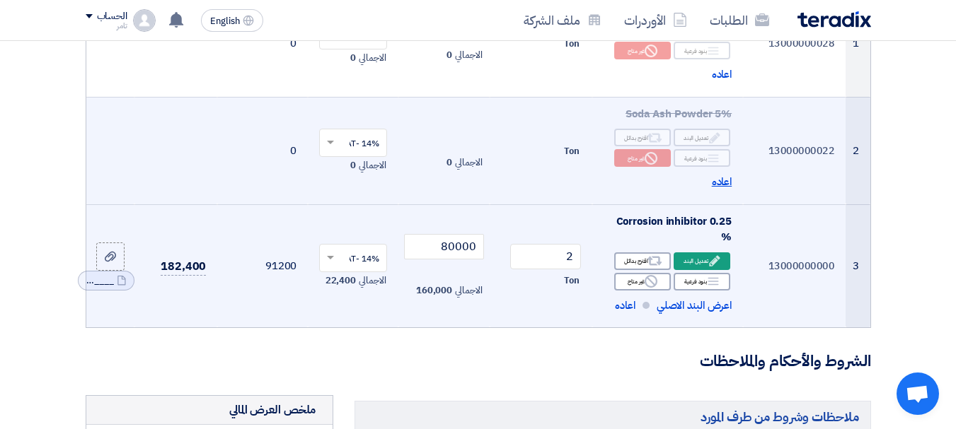
click at [717, 190] on span "اعاده" at bounding box center [722, 182] width 21 height 16
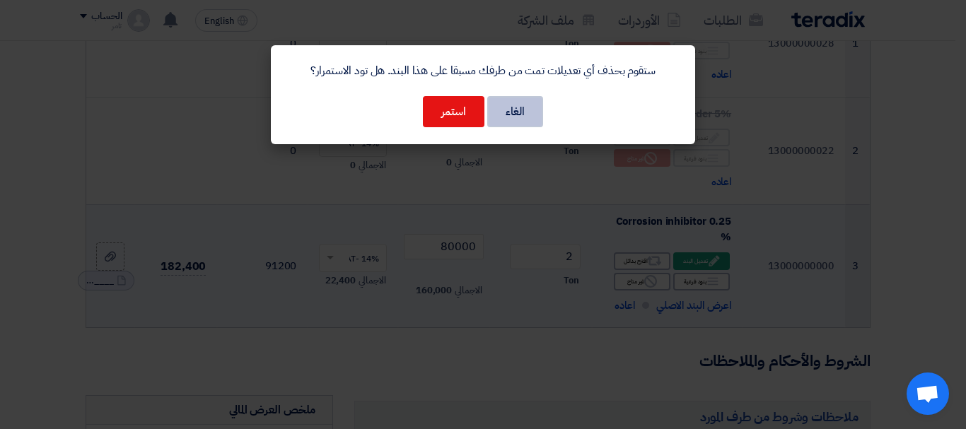
click at [506, 115] on button "الغاء" at bounding box center [515, 111] width 56 height 31
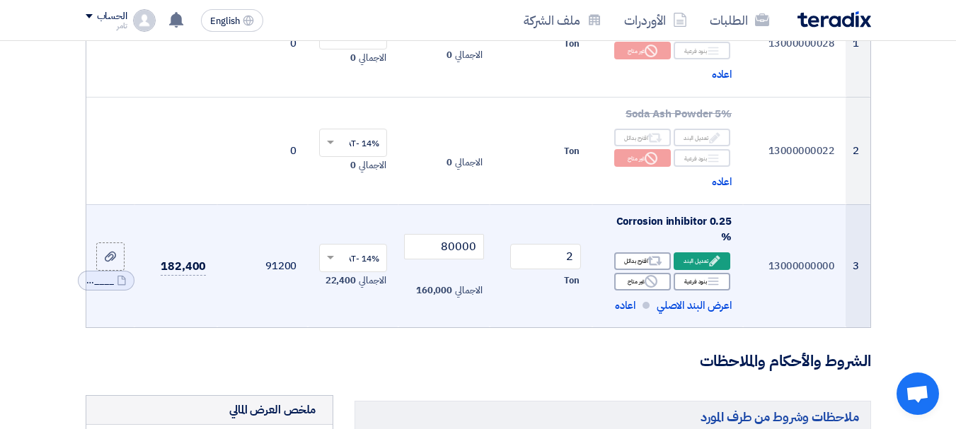
click at [829, 309] on td "13000000000" at bounding box center [794, 265] width 103 height 123
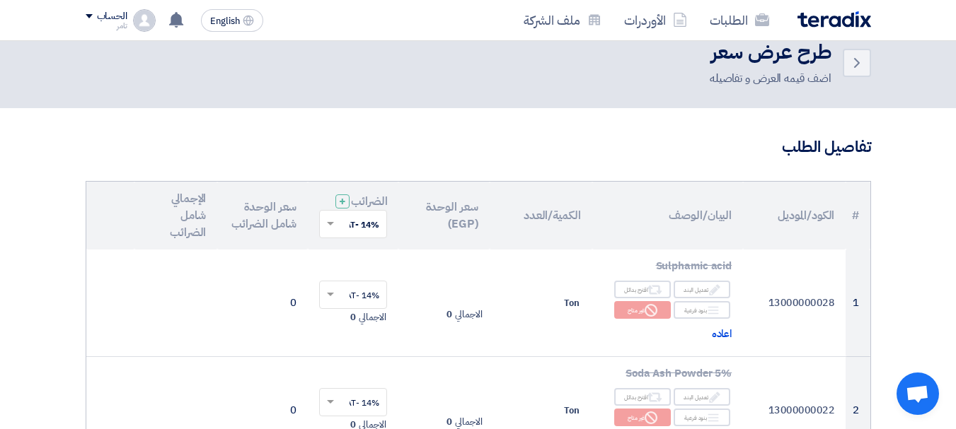
scroll to position [0, 0]
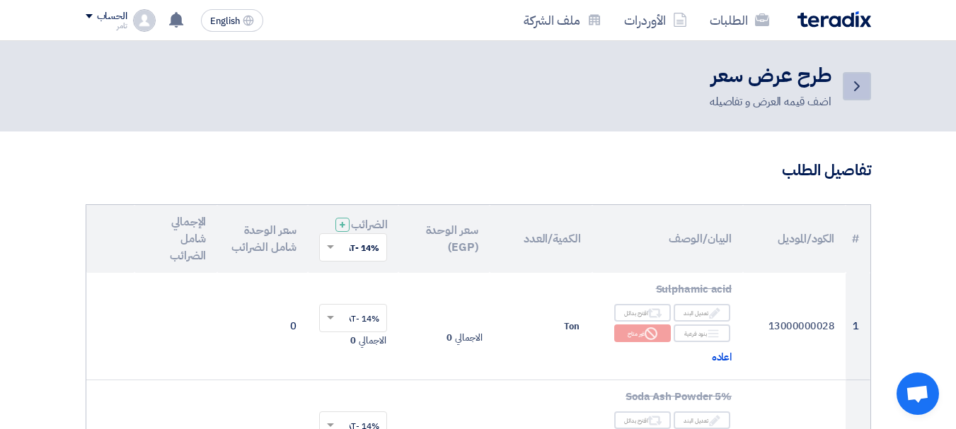
click at [854, 87] on icon "Back" at bounding box center [856, 86] width 17 height 17
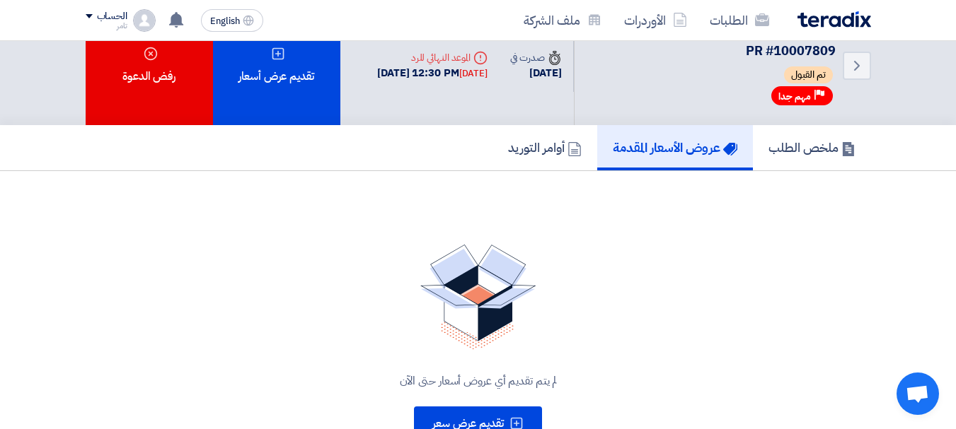
scroll to position [21, 0]
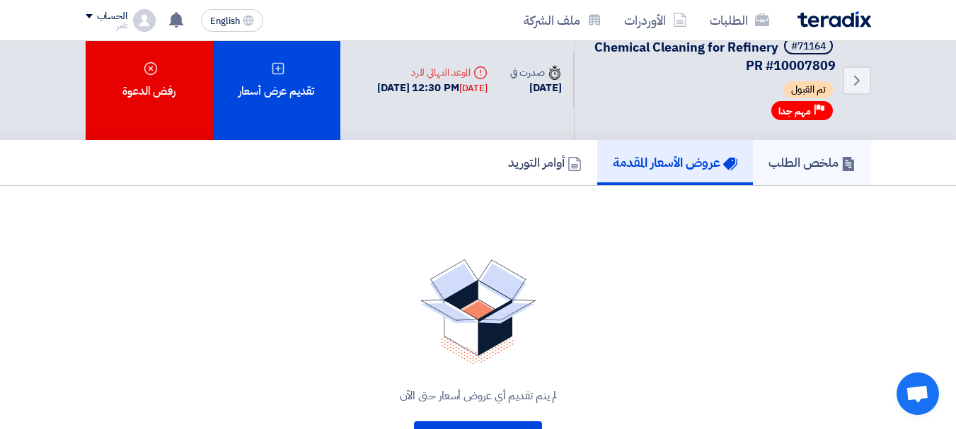
click at [806, 163] on h5 "ملخص الطلب" at bounding box center [811, 162] width 87 height 16
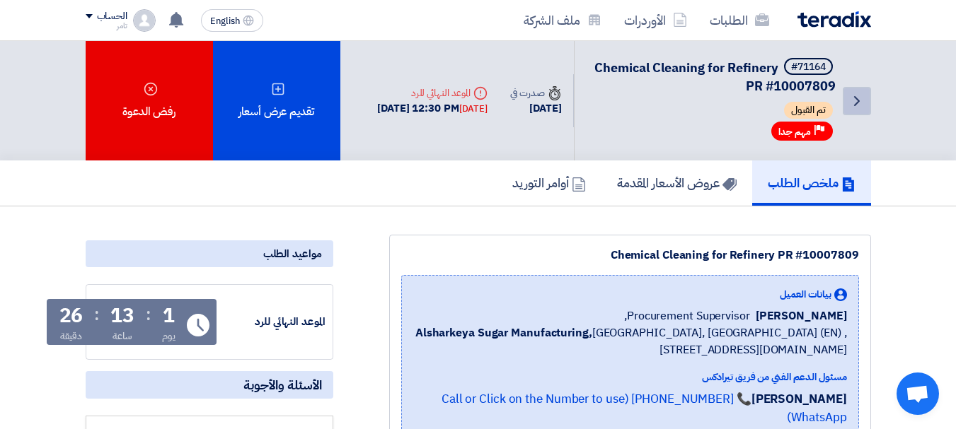
click at [858, 98] on icon "Back" at bounding box center [856, 101] width 17 height 17
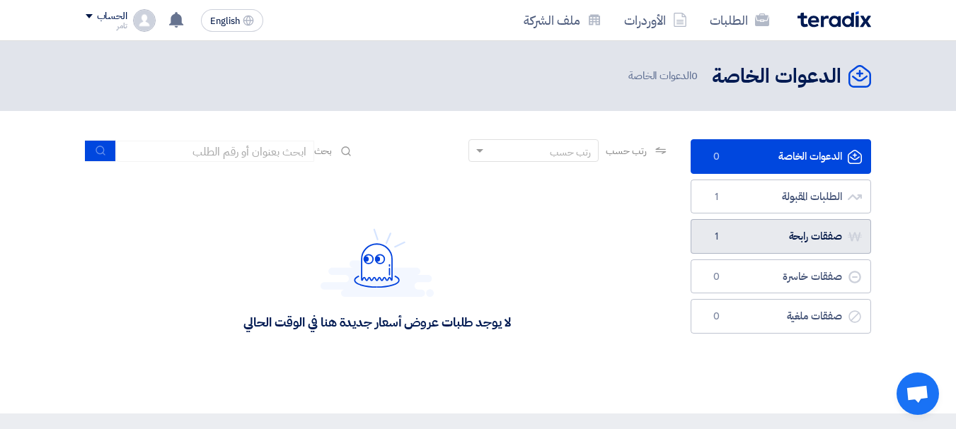
click at [777, 242] on link "صفقات رابحة صفقات رابحة 1" at bounding box center [780, 236] width 180 height 35
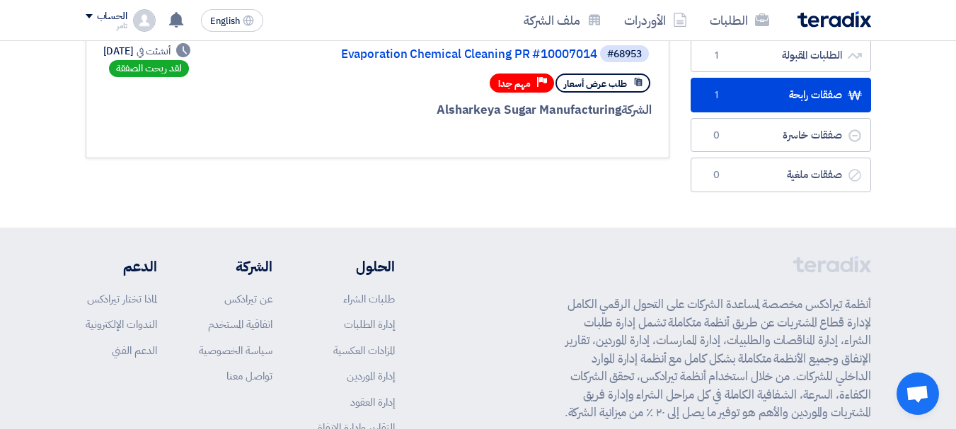
scroll to position [71, 0]
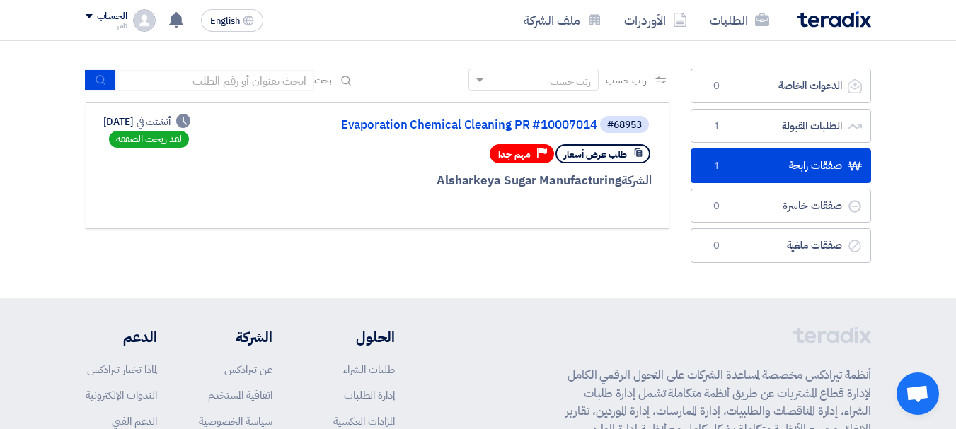
click at [607, 153] on span "طلب عرض أسعار" at bounding box center [595, 154] width 63 height 13
click at [511, 153] on span "مهم جدا" at bounding box center [514, 154] width 33 height 13
click at [512, 153] on span "مهم جدا" at bounding box center [514, 154] width 33 height 13
click at [463, 124] on link "Evaporation Chemical Cleaning PR #10007014" at bounding box center [455, 125] width 283 height 13
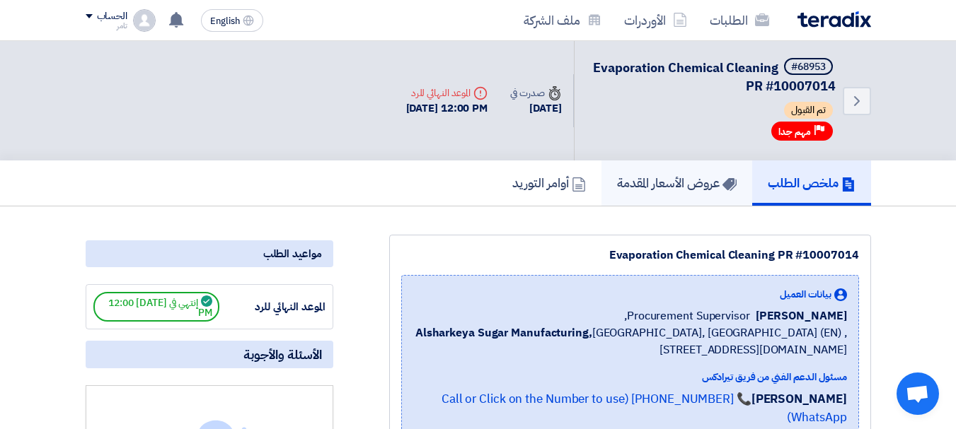
click at [668, 186] on h5 "عروض الأسعار المقدمة" at bounding box center [677, 183] width 120 height 16
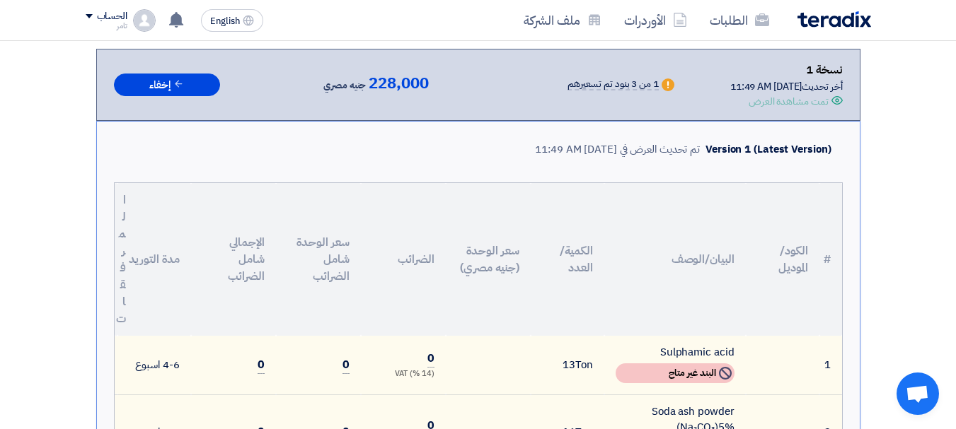
scroll to position [71, 0]
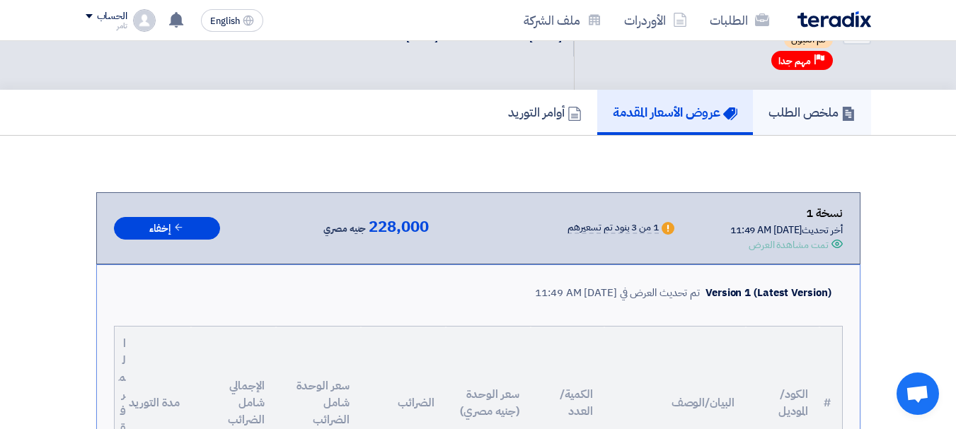
click at [820, 115] on h5 "ملخص الطلب" at bounding box center [811, 112] width 87 height 16
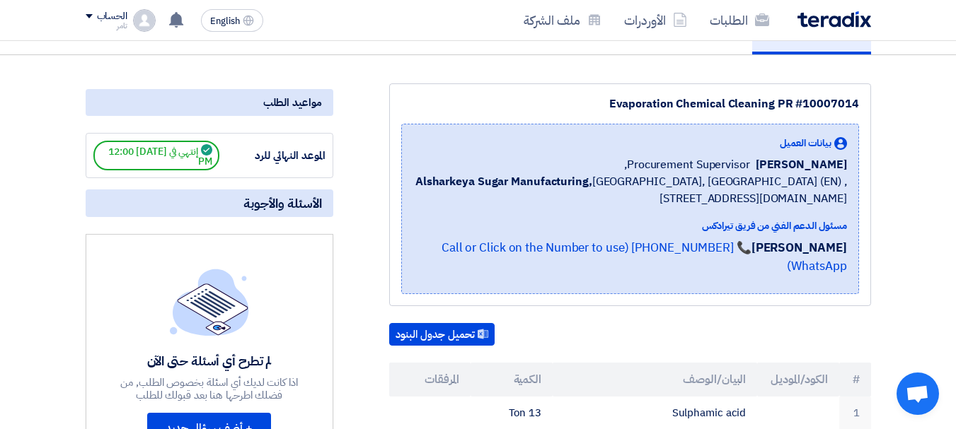
scroll to position [71, 0]
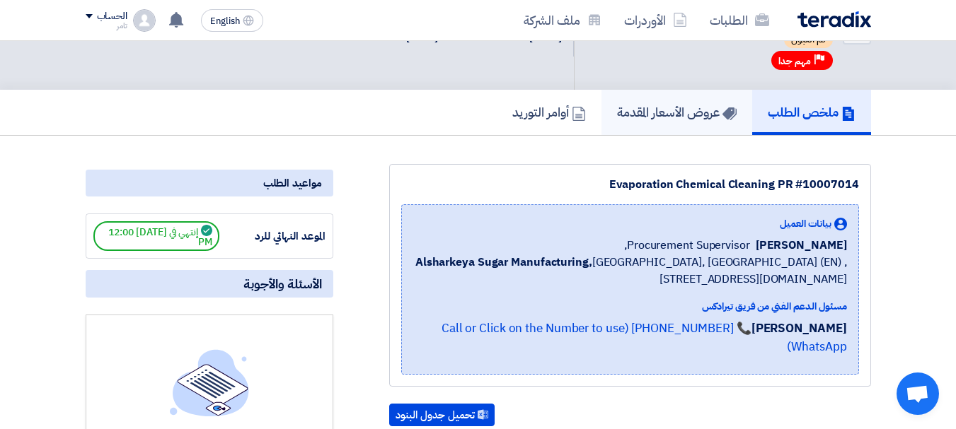
click at [643, 109] on h5 "عروض الأسعار المقدمة" at bounding box center [677, 112] width 120 height 16
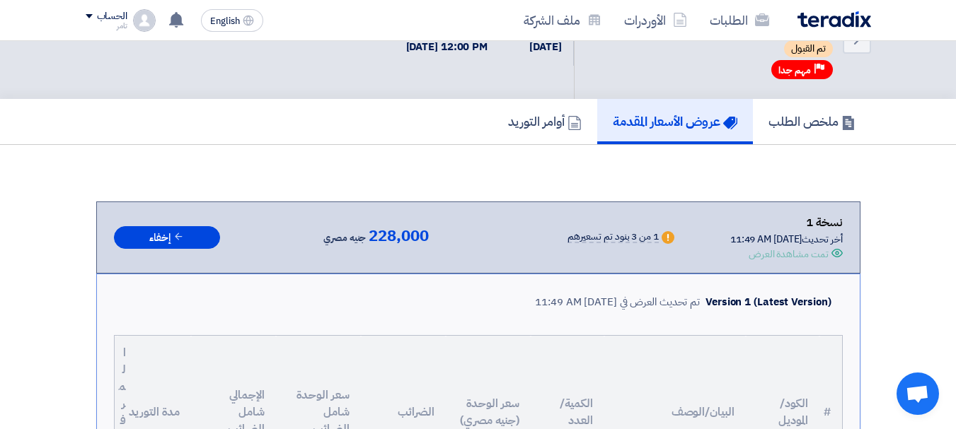
scroll to position [58, 0]
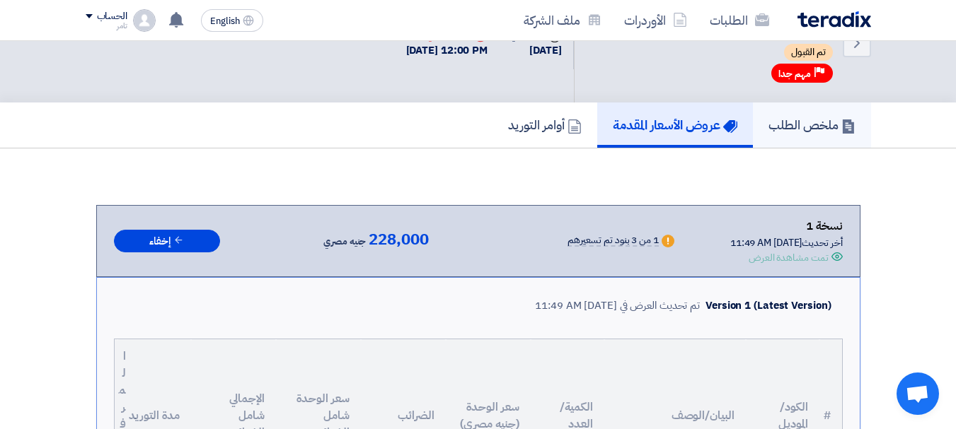
click at [811, 123] on h5 "ملخص الطلب" at bounding box center [811, 125] width 87 height 16
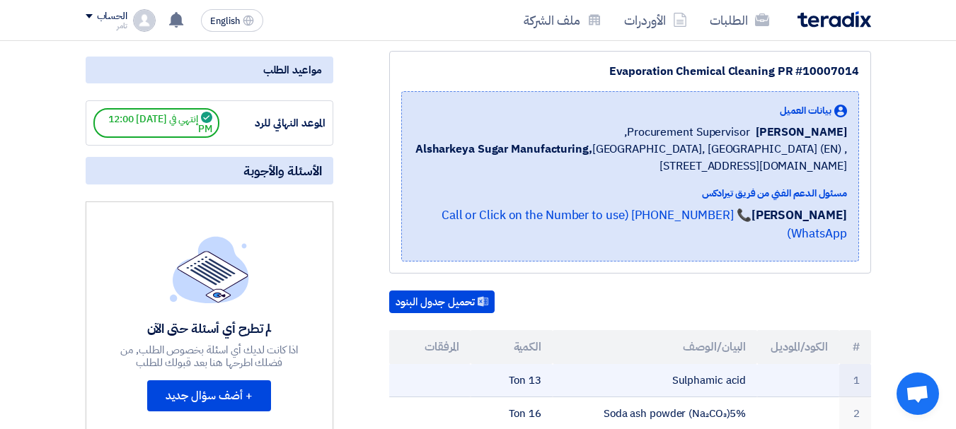
scroll to position [199, 0]
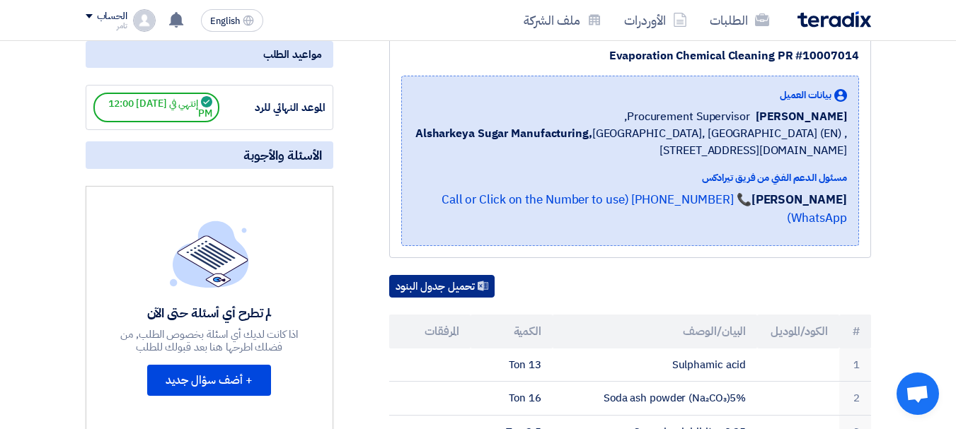
click at [427, 275] on button "تحميل جدول البنود" at bounding box center [441, 286] width 105 height 23
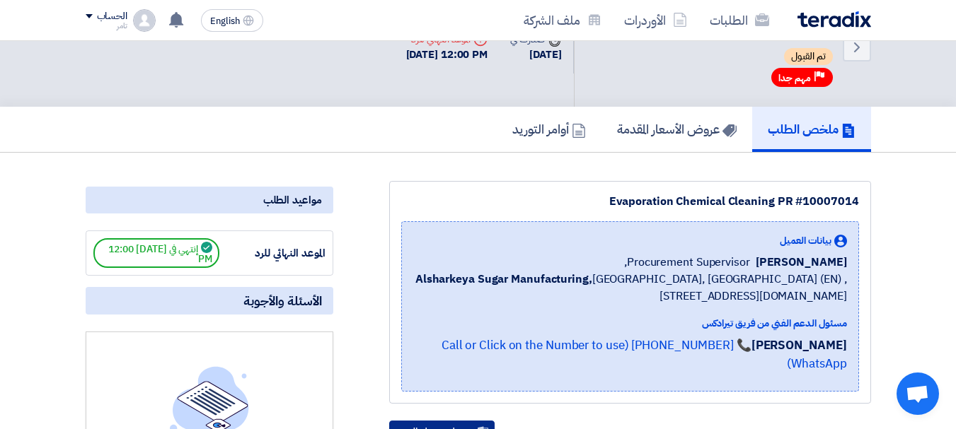
scroll to position [0, 0]
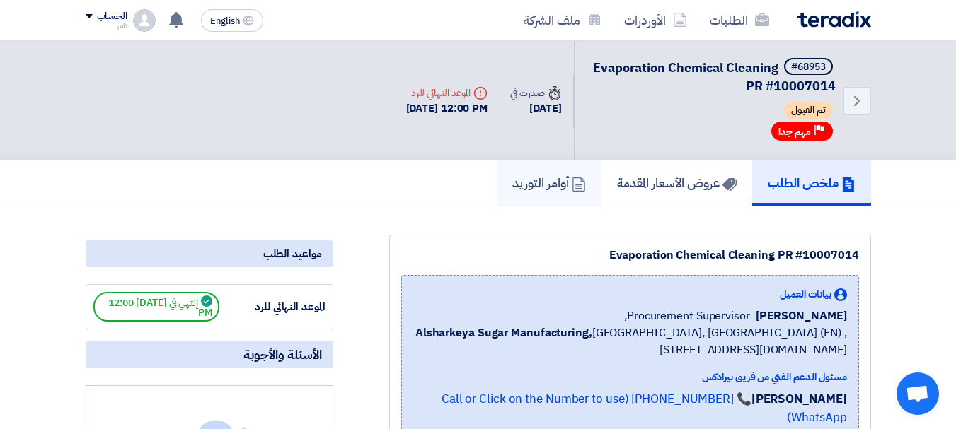
click at [528, 180] on h5 "أوامر التوريد" at bounding box center [549, 183] width 74 height 16
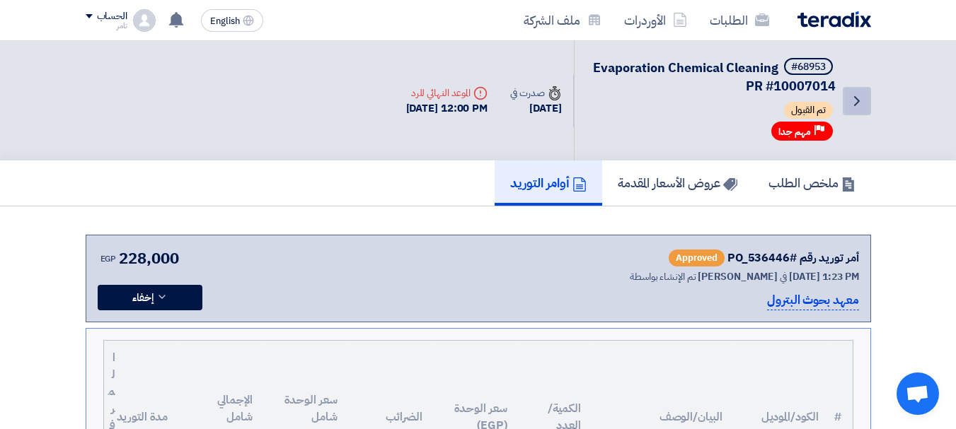
click at [856, 100] on icon "Back" at bounding box center [856, 101] width 17 height 17
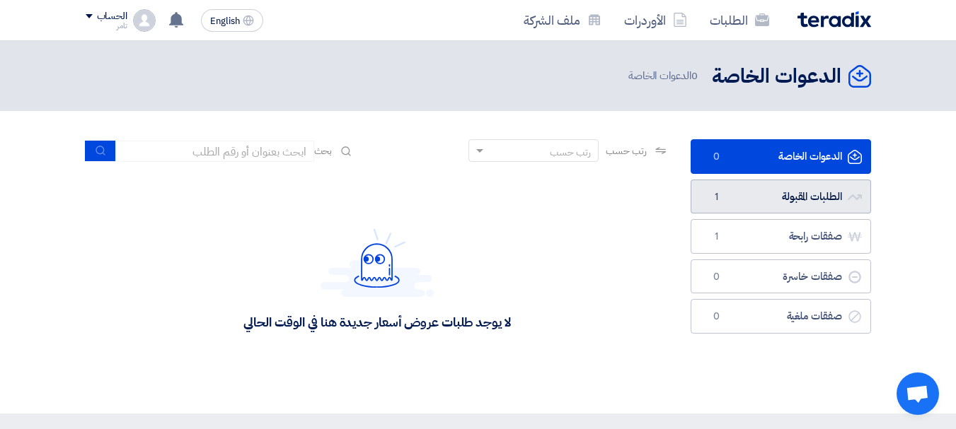
click at [792, 192] on link "الطلبات المقبولة الطلبات المقبولة 1" at bounding box center [780, 197] width 180 height 35
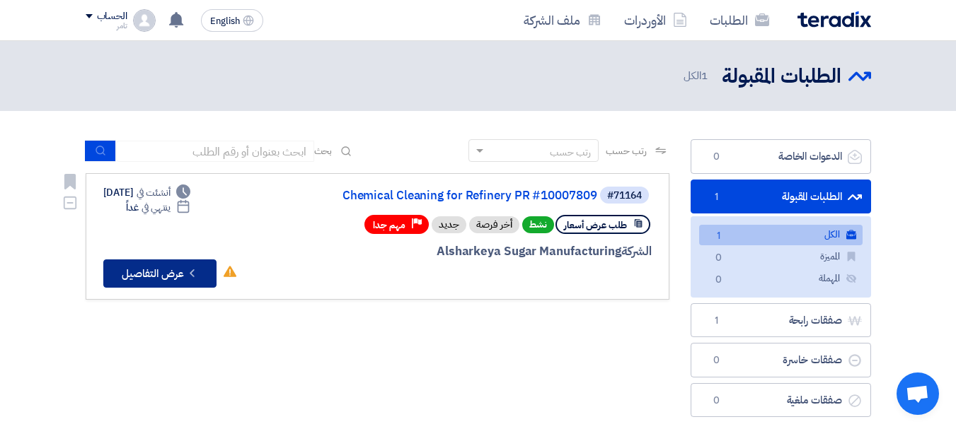
click at [174, 274] on button "Check details عرض التفاصيل" at bounding box center [159, 274] width 113 height 28
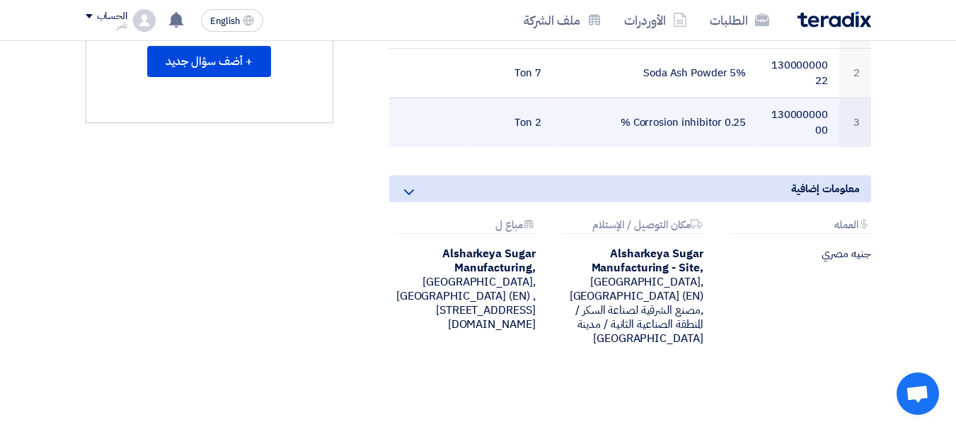
scroll to position [566, 0]
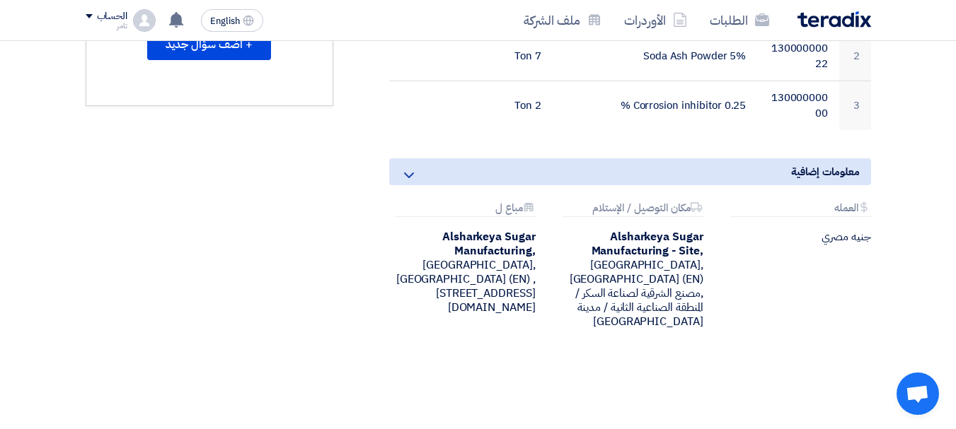
click at [404, 167] on icon at bounding box center [408, 175] width 17 height 17
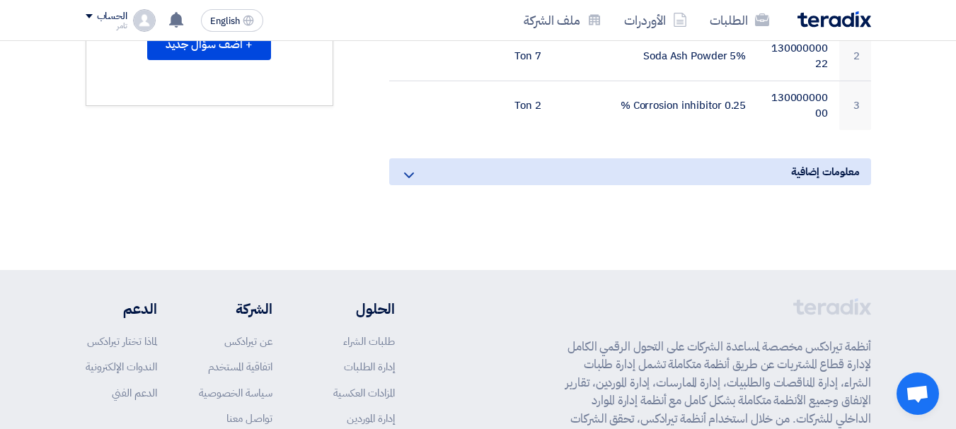
click at [410, 167] on icon at bounding box center [408, 175] width 17 height 17
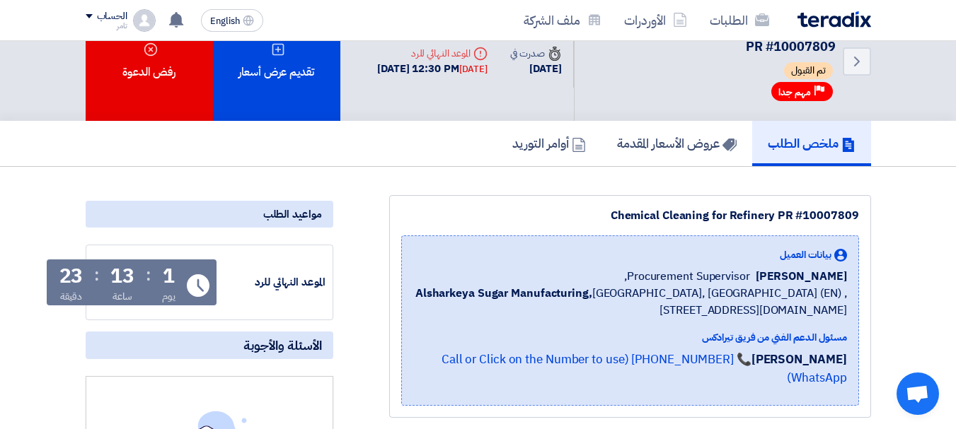
scroll to position [0, 0]
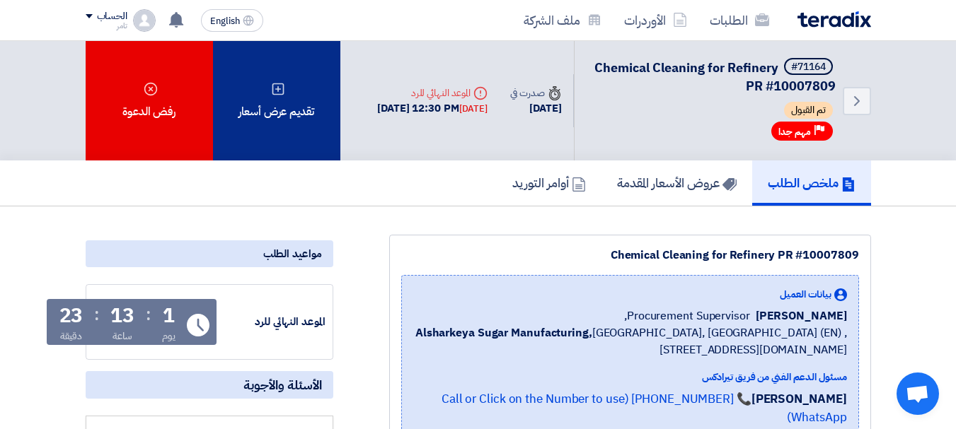
click at [281, 105] on div "تقديم عرض أسعار" at bounding box center [276, 101] width 127 height 120
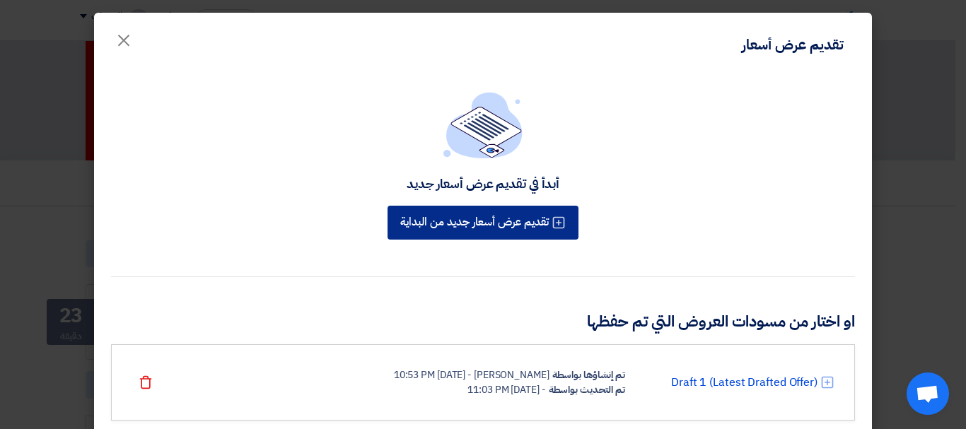
click at [499, 221] on button "تقديم عرض أسعار جديد من البداية" at bounding box center [483, 223] width 191 height 34
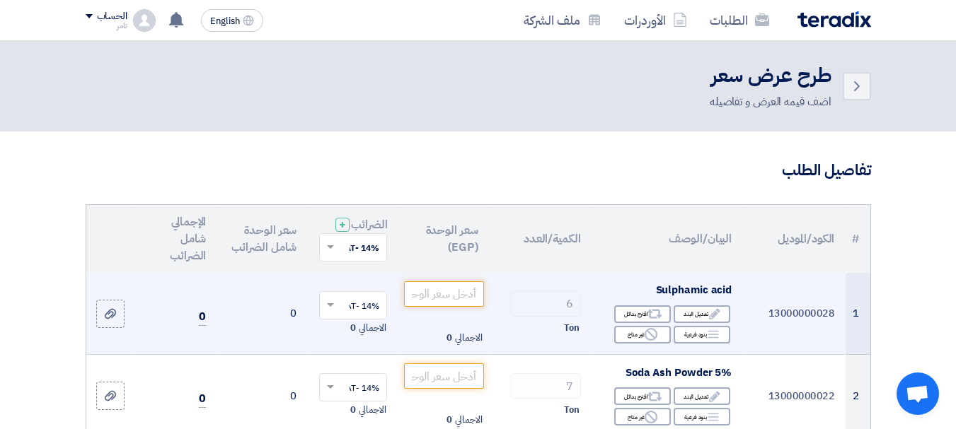
scroll to position [71, 0]
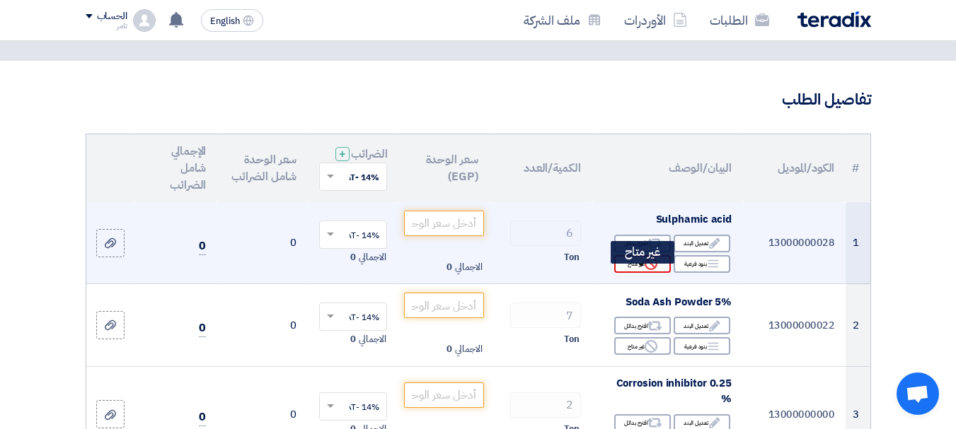
click at [632, 273] on div "Reject غير متاح" at bounding box center [642, 264] width 57 height 18
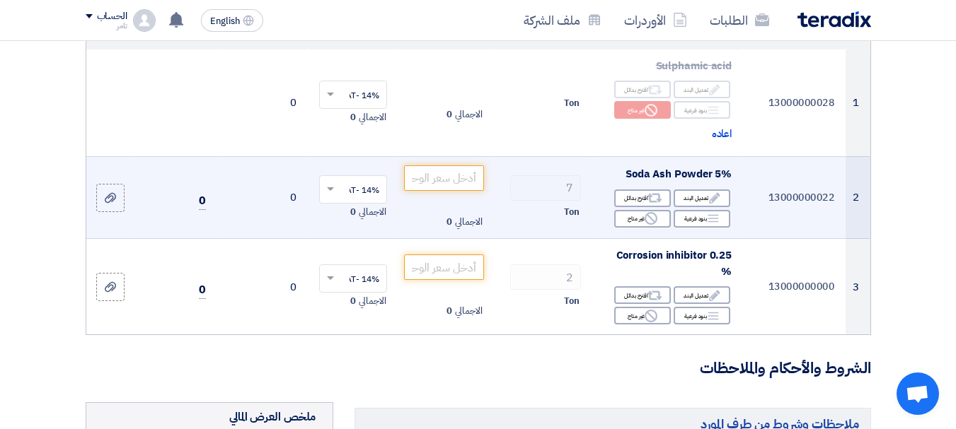
scroll to position [283, 0]
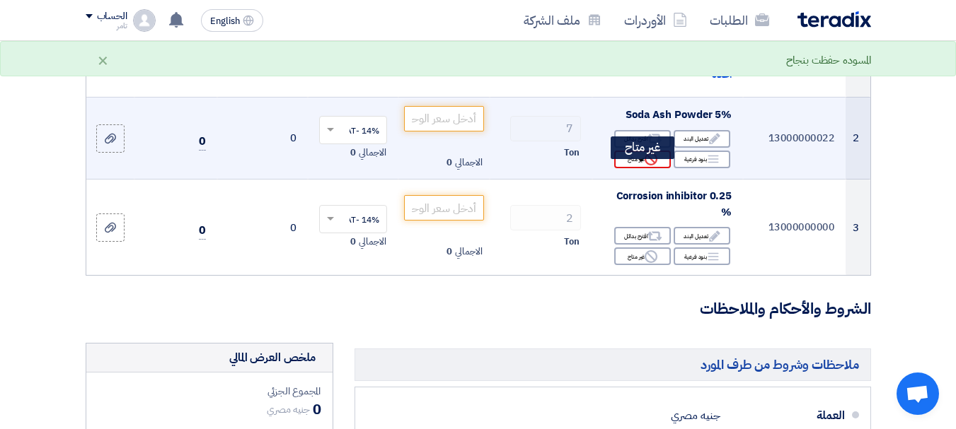
click at [630, 168] on div "Reject غير متاح" at bounding box center [642, 160] width 57 height 18
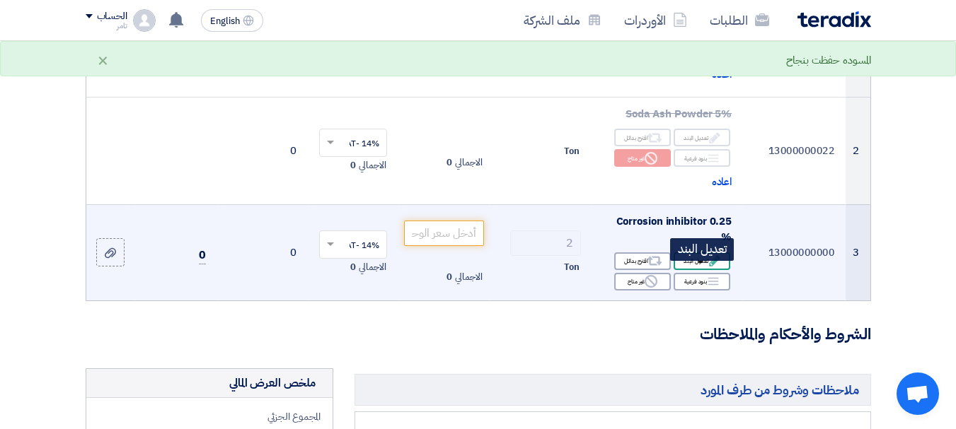
click at [695, 270] on div "Edit تعديل البند" at bounding box center [701, 262] width 57 height 18
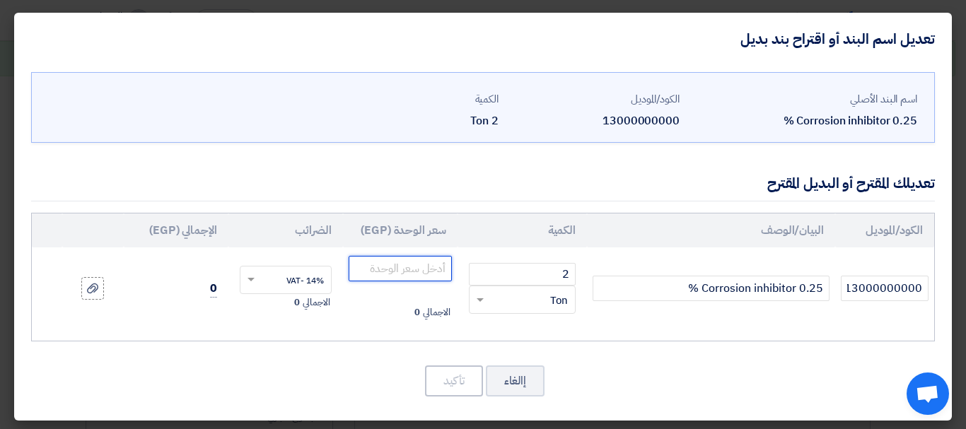
click at [414, 267] on input "number" at bounding box center [400, 268] width 103 height 25
type input "80000"
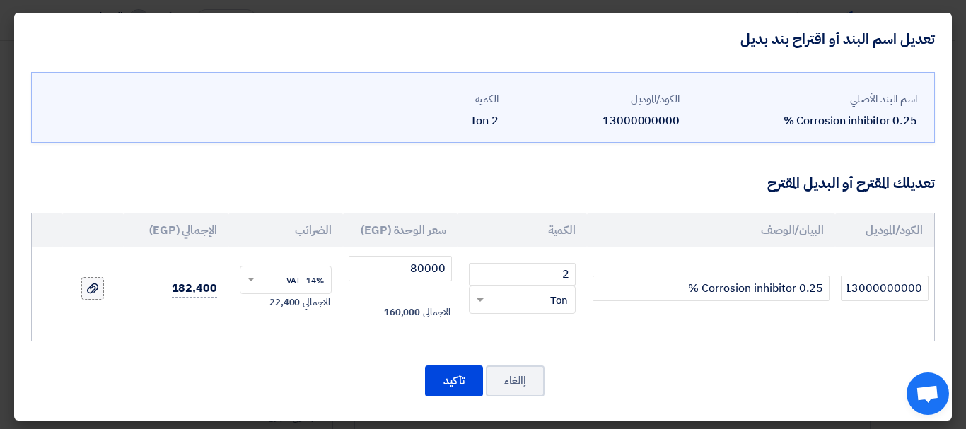
click at [98, 285] on use at bounding box center [92, 289] width 11 height 10
click at [0, 0] on input "file" at bounding box center [0, 0] width 0 height 0
click at [98, 286] on icon at bounding box center [92, 288] width 11 height 11
click at [0, 0] on input "file" at bounding box center [0, 0] width 0 height 0
click at [100, 302] on span "____Aug_1756238881192.pdf" at bounding box center [89, 300] width 28 height 14
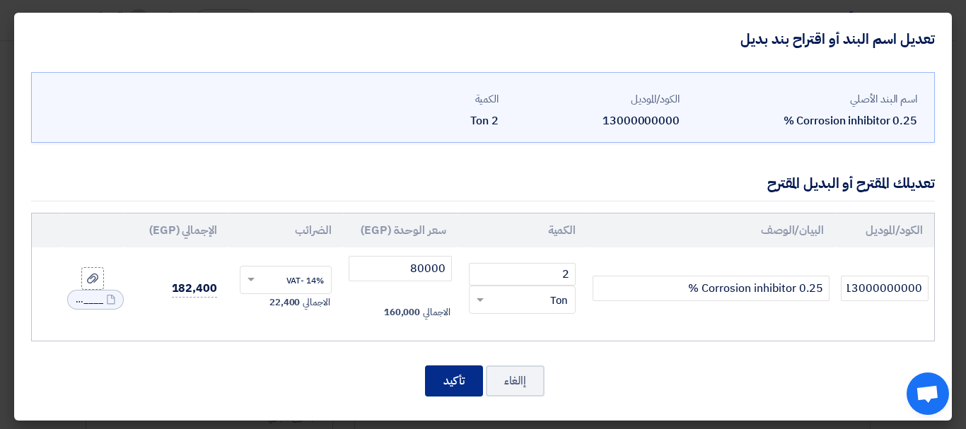
click at [456, 383] on button "تأكيد" at bounding box center [454, 381] width 58 height 31
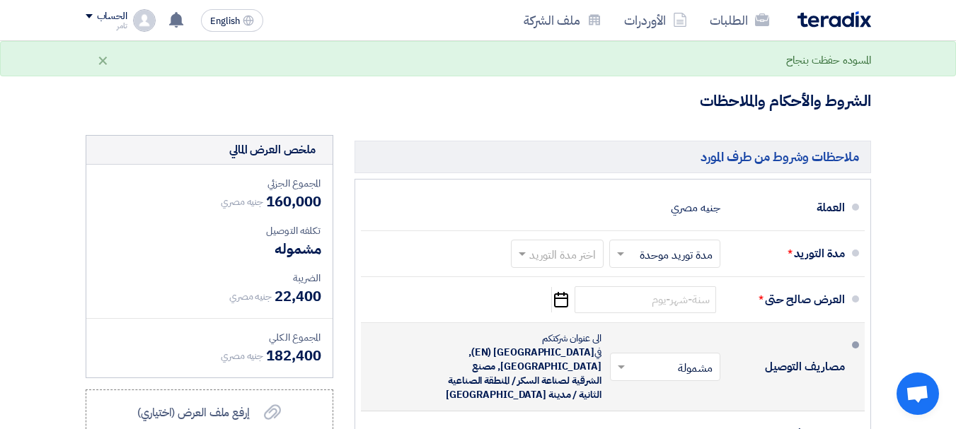
scroll to position [566, 0]
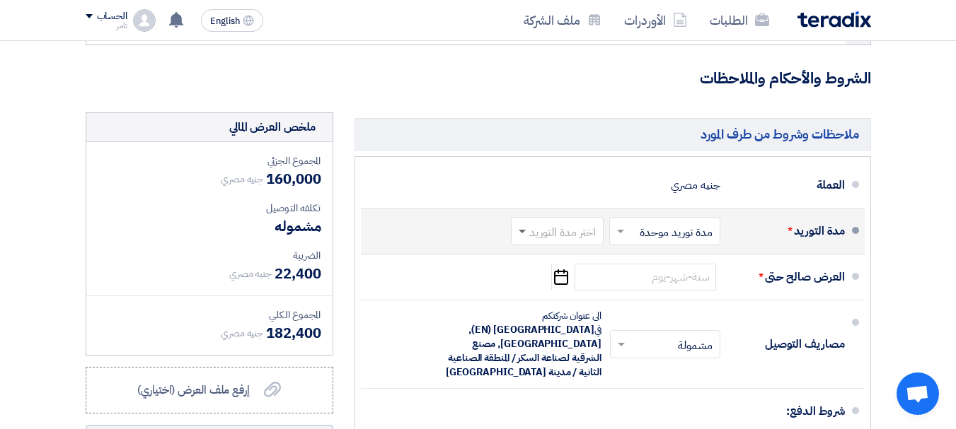
click at [520, 235] on span at bounding box center [521, 232] width 7 height 5
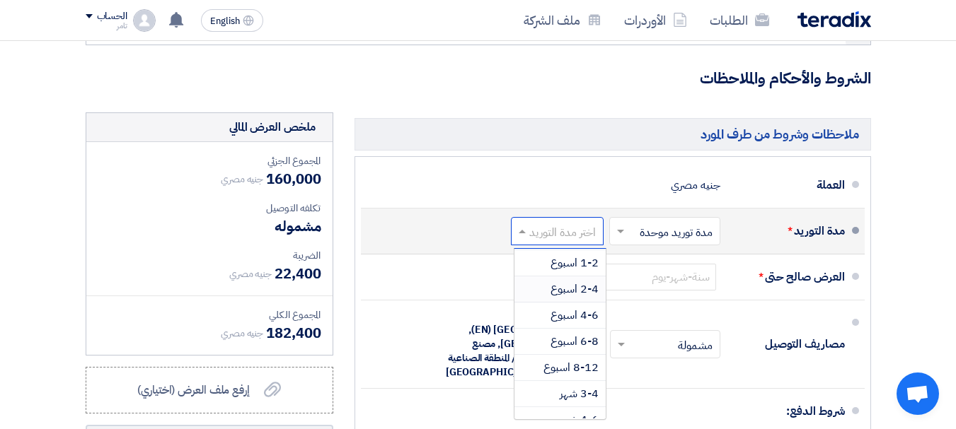
scroll to position [54, 0]
click at [562, 373] on span "8-12 اسبوع" at bounding box center [570, 365] width 55 height 17
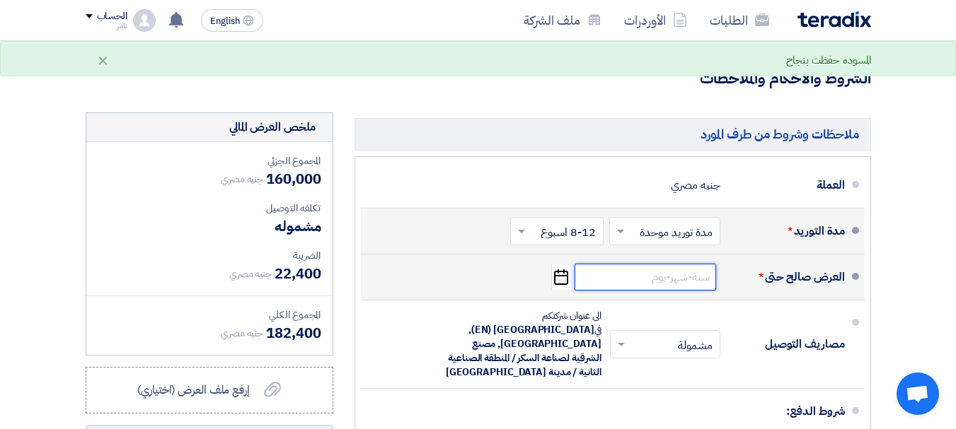
click at [622, 291] on input at bounding box center [644, 277] width 141 height 27
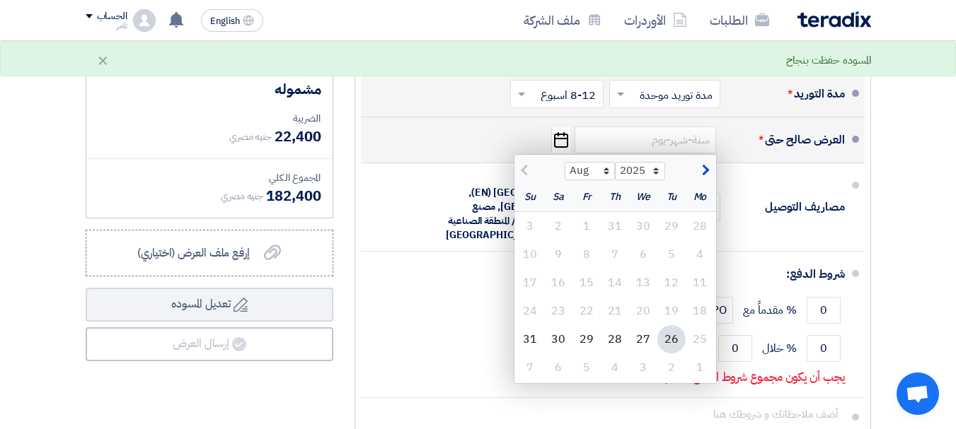
scroll to position [707, 0]
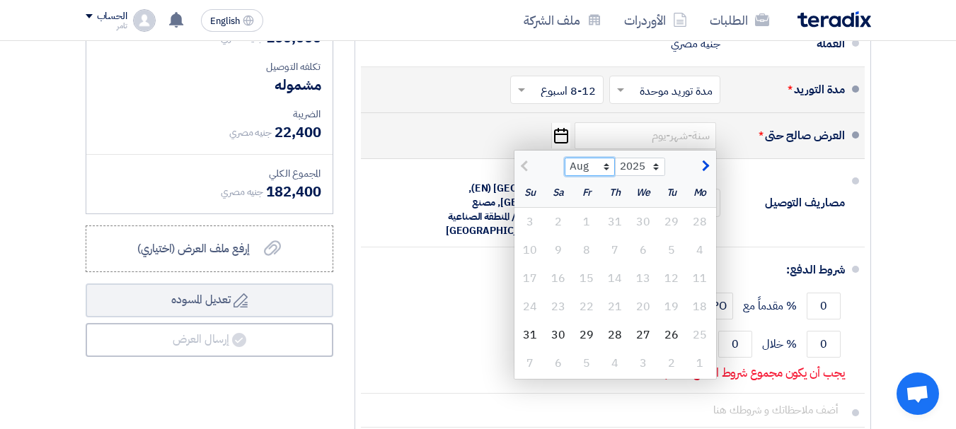
click at [605, 173] on select "Aug Sep Oct Nov Dec" at bounding box center [589, 167] width 50 height 18
select select "9"
click at [564, 168] on select "Aug Sep Oct Nov Dec" at bounding box center [589, 167] width 50 height 18
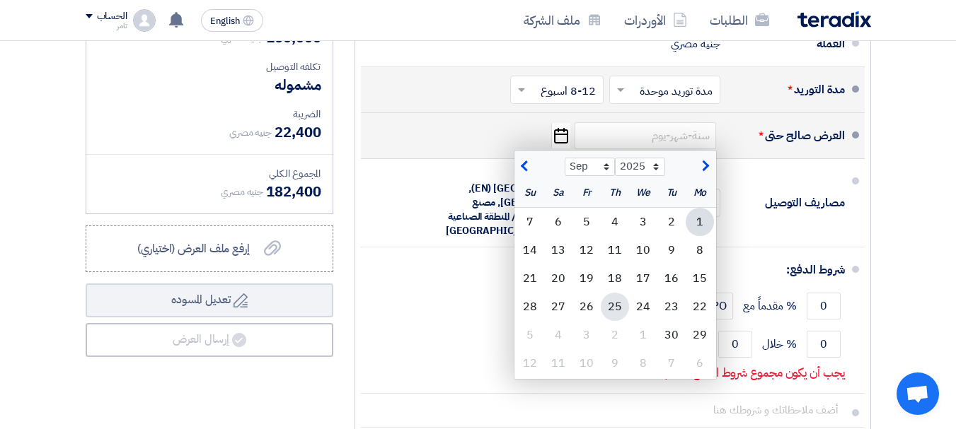
click at [615, 318] on div "25" at bounding box center [615, 307] width 28 height 28
type input "[DATE]"
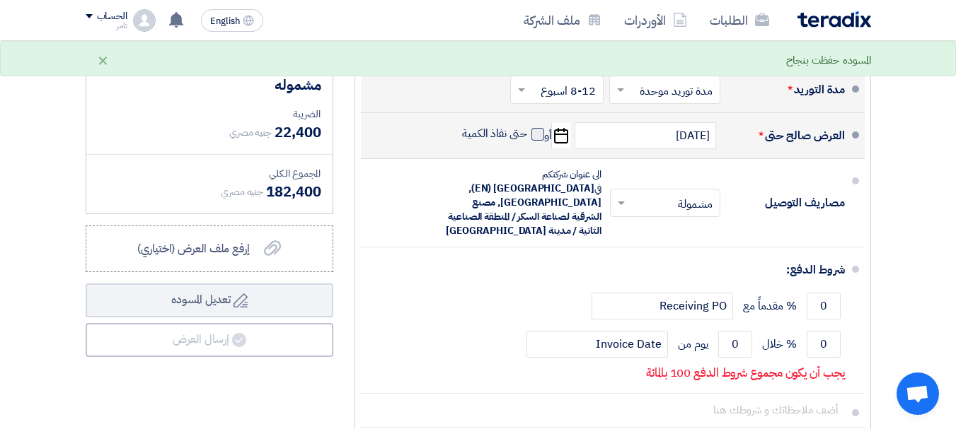
click at [540, 141] on span at bounding box center [537, 134] width 13 height 13
click at [527, 145] on input "حتى نفاذ الكمية" at bounding box center [493, 140] width 68 height 27
checkbox input "true"
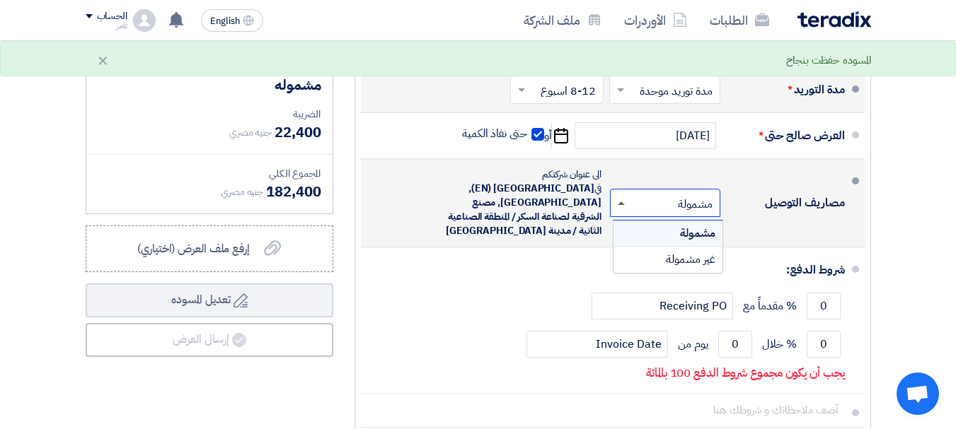
click at [619, 205] on span at bounding box center [621, 204] width 7 height 4
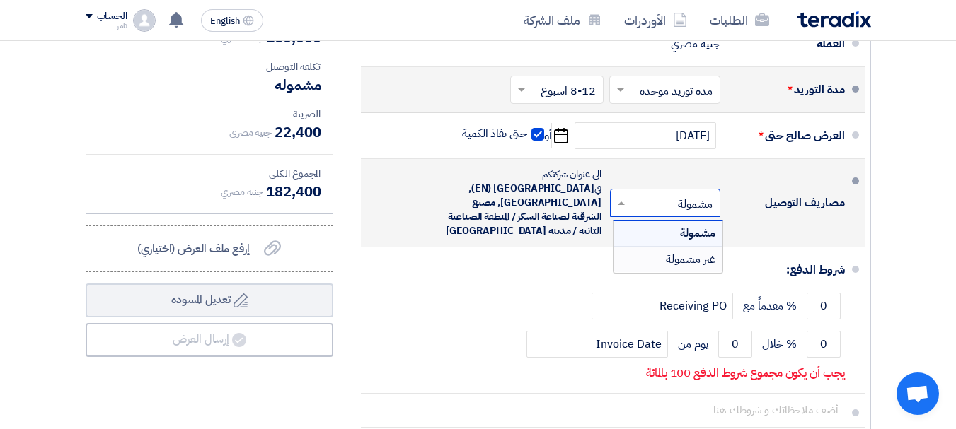
click at [661, 262] on div "غير مشمولة" at bounding box center [667, 259] width 109 height 25
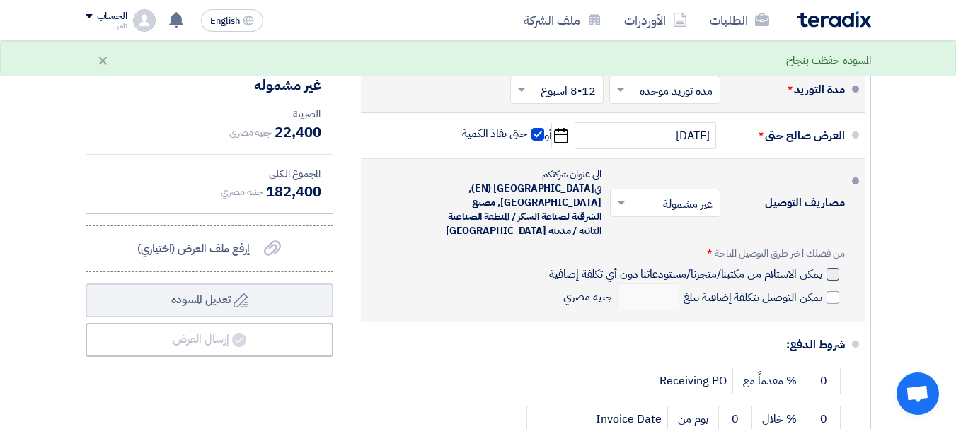
click at [828, 269] on div at bounding box center [832, 274] width 13 height 13
click at [821, 269] on input "يمكن الاستلام من مكتبنا/متجرنا/مستودعاتنا دون أي تكلفة إضافية" at bounding box center [683, 280] width 275 height 27
checkbox input "true"
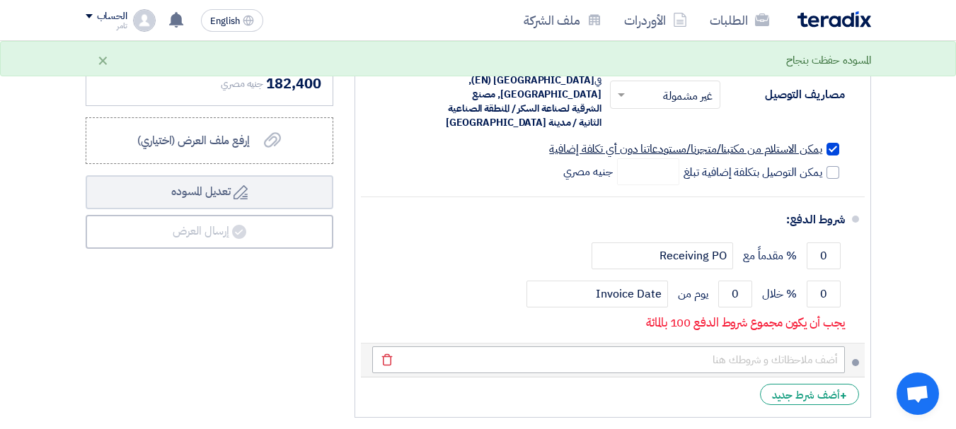
scroll to position [849, 0]
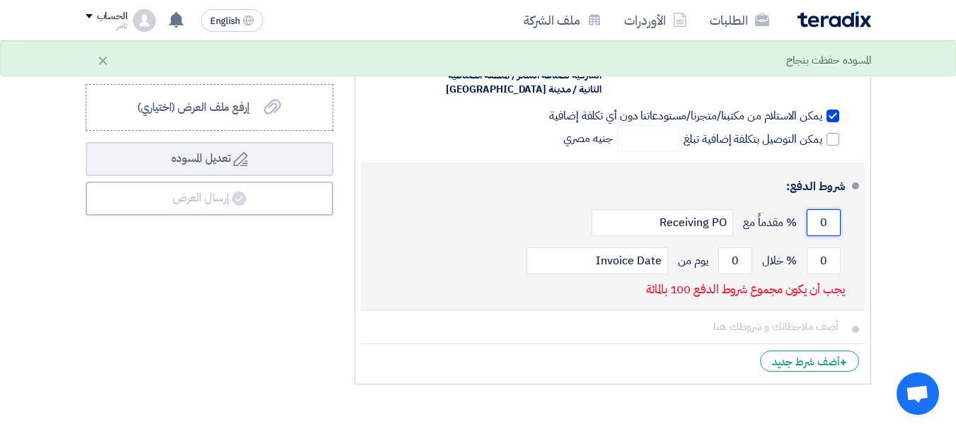
drag, startPoint x: 823, startPoint y: 222, endPoint x: 830, endPoint y: 218, distance: 8.2
click at [830, 218] on input "0" at bounding box center [823, 222] width 34 height 27
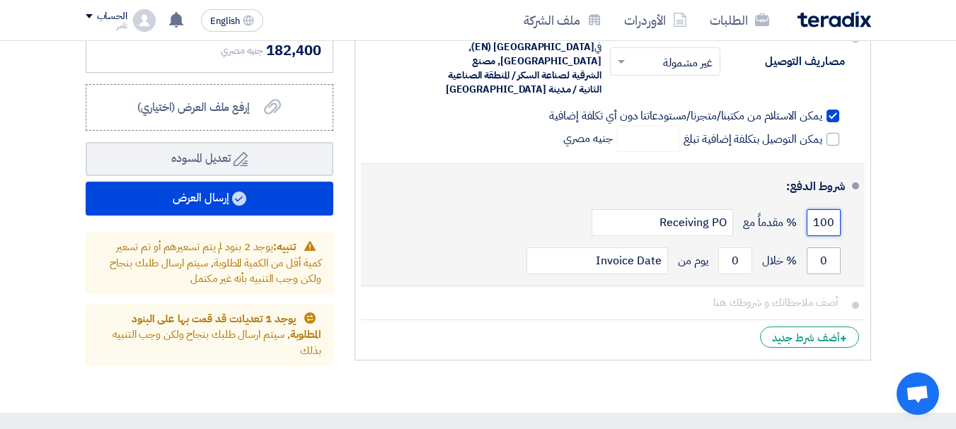
type input "100"
drag, startPoint x: 821, startPoint y: 261, endPoint x: 857, endPoint y: 273, distance: 38.0
click at [833, 259] on input "0" at bounding box center [823, 261] width 34 height 27
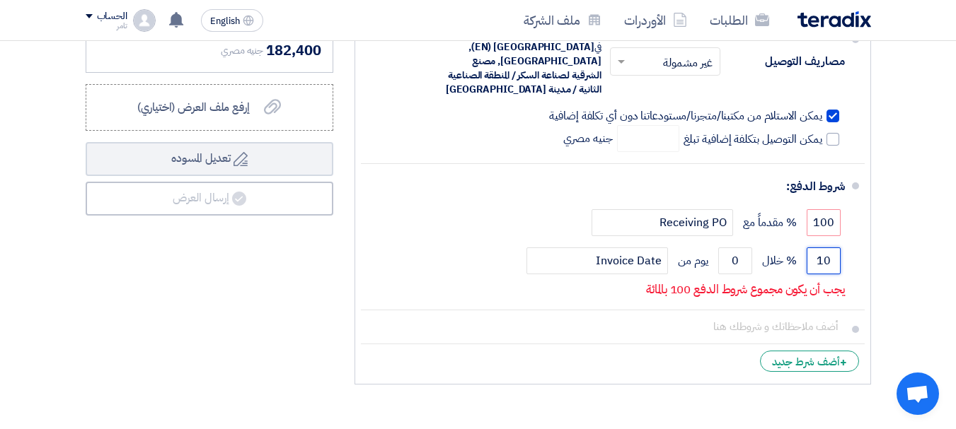
type input "1"
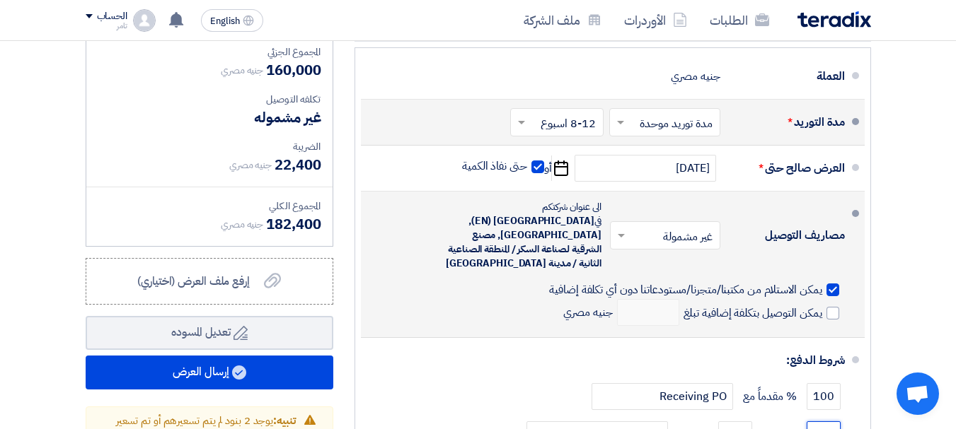
scroll to position [707, 0]
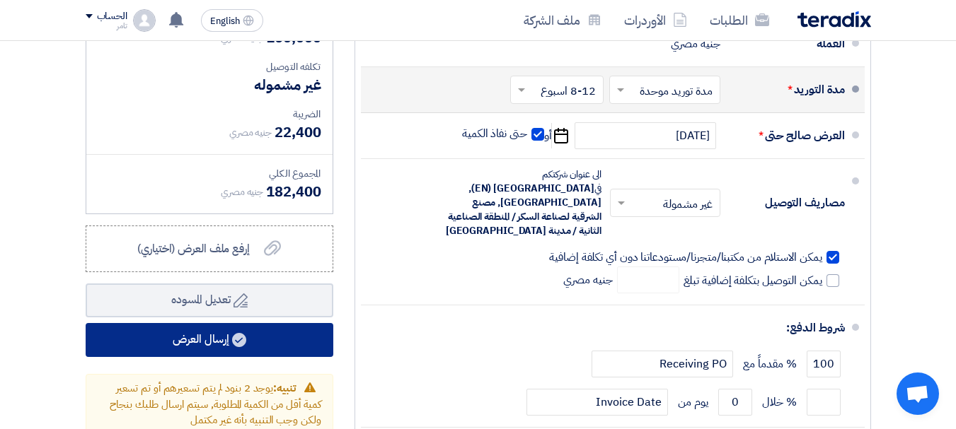
click at [208, 345] on button "إرسال العرض" at bounding box center [210, 340] width 248 height 34
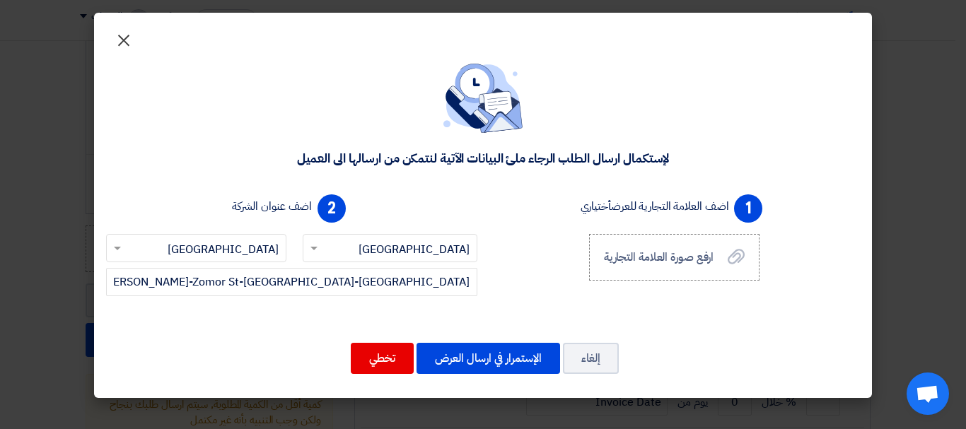
click at [126, 37] on span "×" at bounding box center [123, 39] width 17 height 42
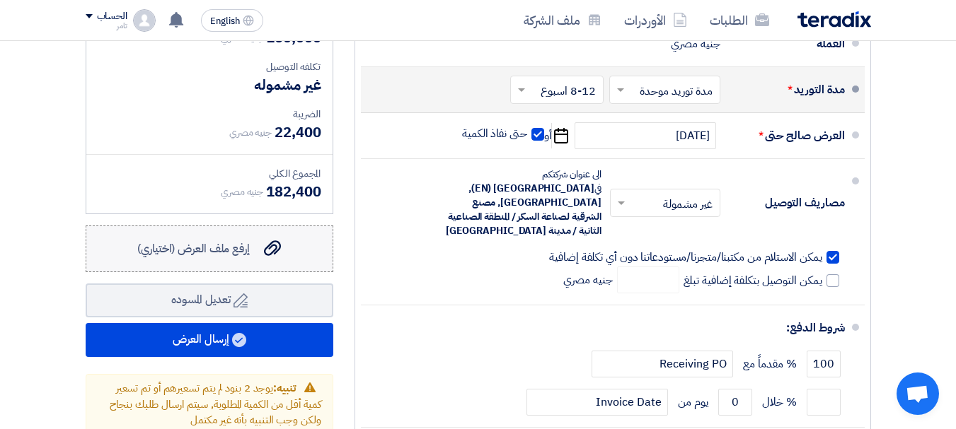
click at [209, 257] on span "إرفع ملف العرض (اختياري)" at bounding box center [193, 249] width 112 height 17
click at [0, 0] on input "إرفع ملف العرض (اختياري) إرفع ملف العرض (اختياري)" at bounding box center [0, 0] width 0 height 0
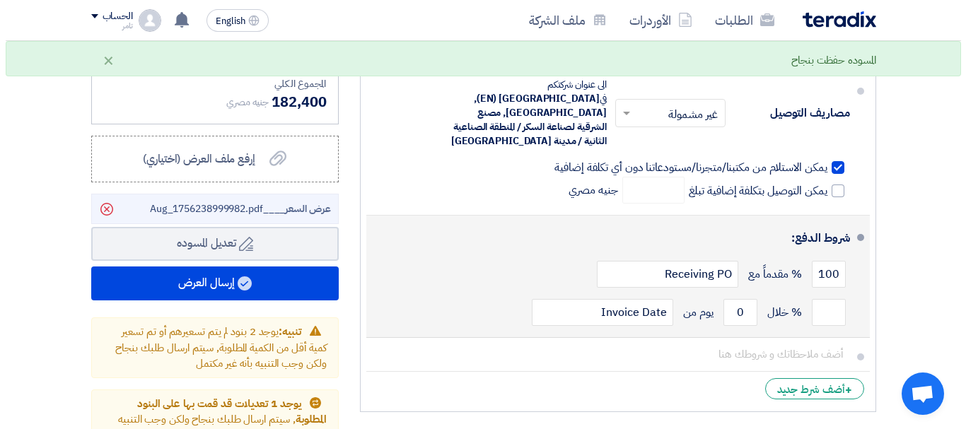
scroll to position [849, 0]
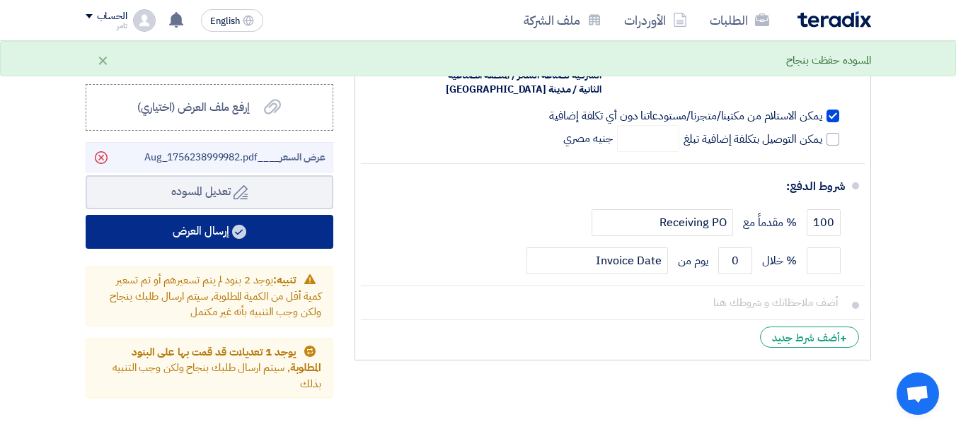
click at [187, 244] on button "إرسال العرض" at bounding box center [210, 232] width 248 height 34
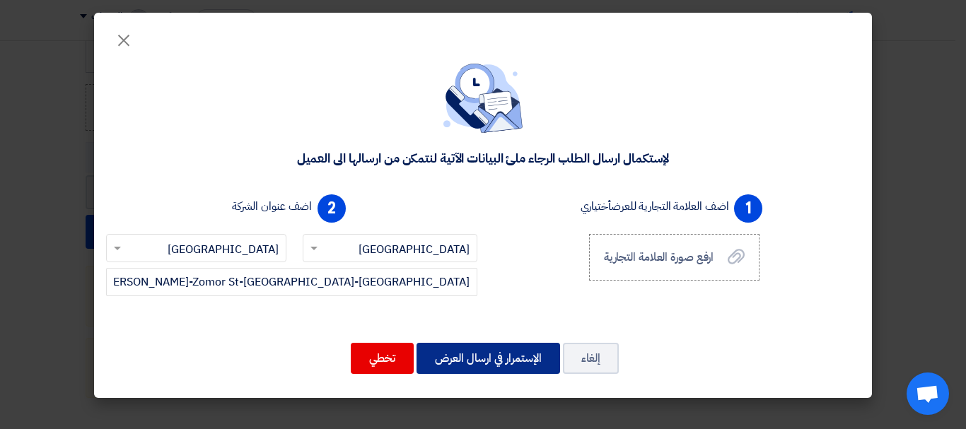
click at [465, 359] on button "الإستمرار في ارسال العرض" at bounding box center [489, 358] width 144 height 31
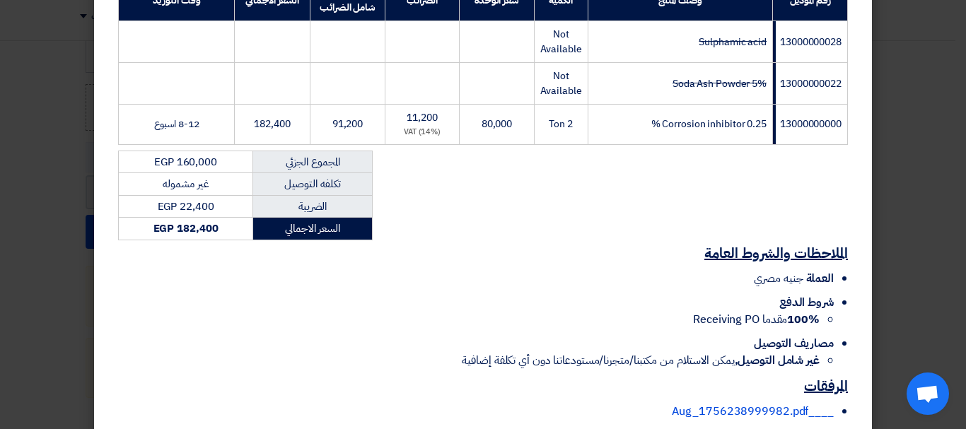
scroll to position [341, 0]
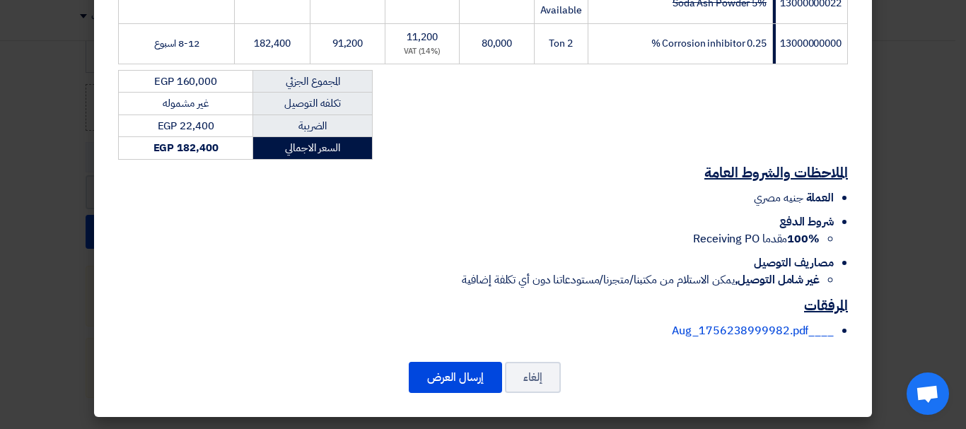
click at [566, 197] on li "العملة جنيه مصري" at bounding box center [476, 198] width 716 height 17
click at [459, 381] on button "إرسال العرض" at bounding box center [455, 377] width 93 height 31
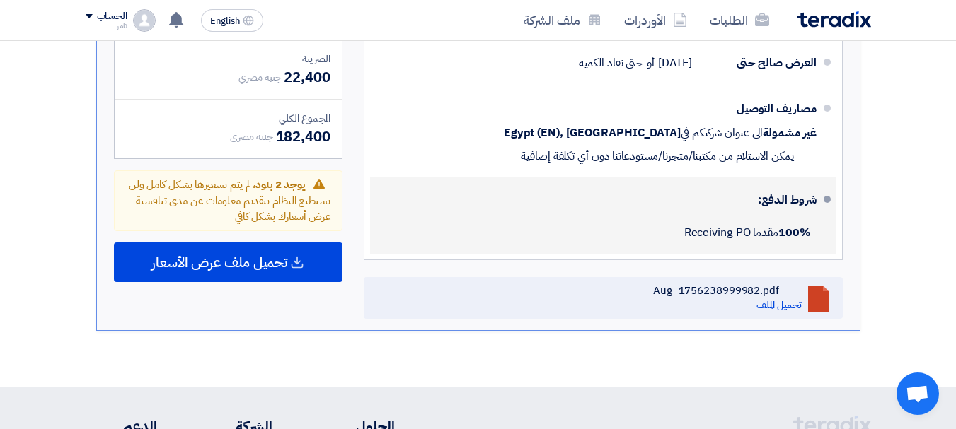
scroll to position [730, 0]
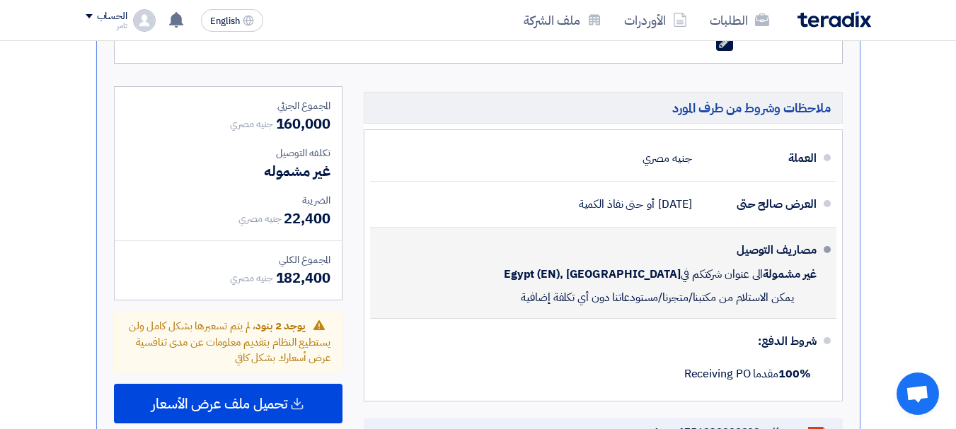
click at [635, 236] on div "مصاريف التوصيل غير مشمولة الى عنوان شركتكم في [GEOGRAPHIC_DATA] (EN), [GEOGRAPH…" at bounding box center [598, 272] width 435 height 79
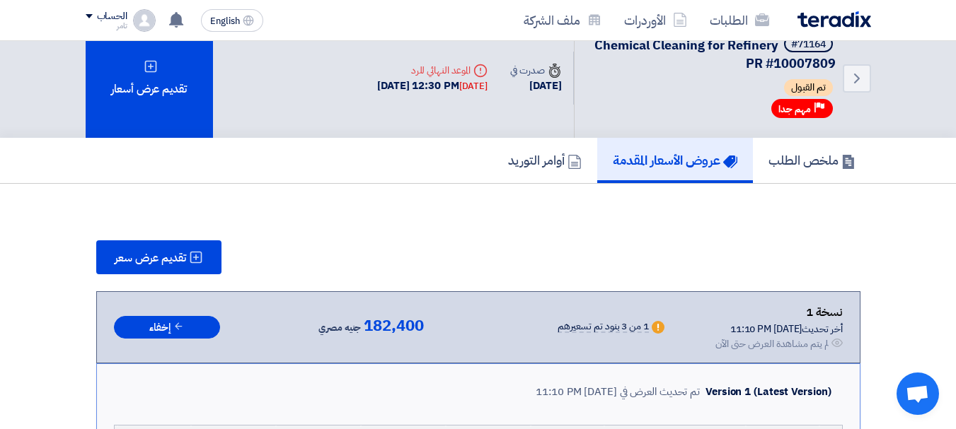
scroll to position [0, 0]
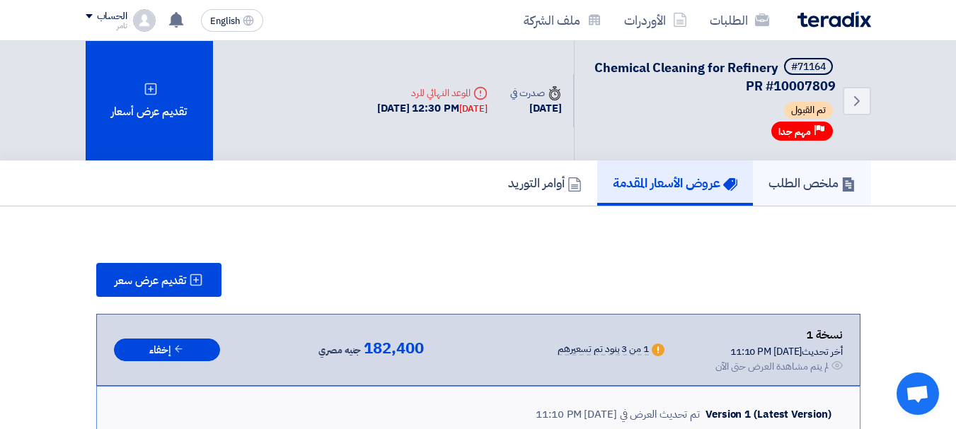
click at [813, 182] on h5 "ملخص الطلب" at bounding box center [811, 183] width 87 height 16
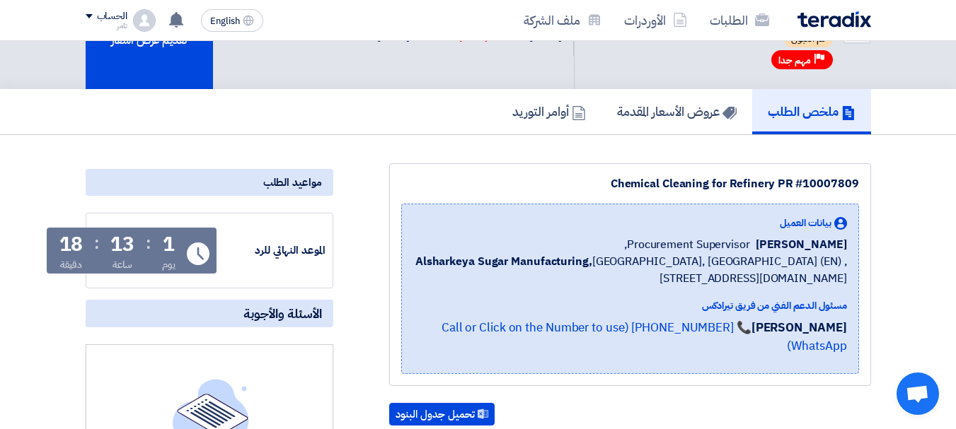
scroll to position [71, 0]
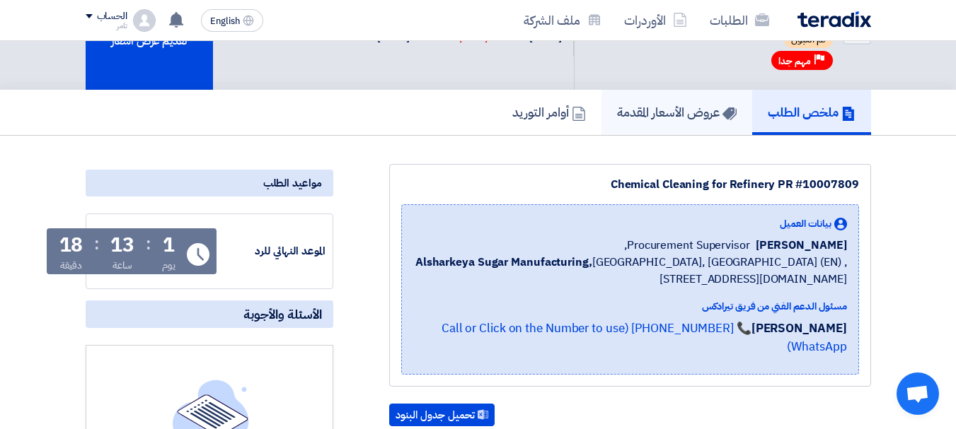
click at [664, 112] on h5 "عروض الأسعار المقدمة" at bounding box center [677, 112] width 120 height 16
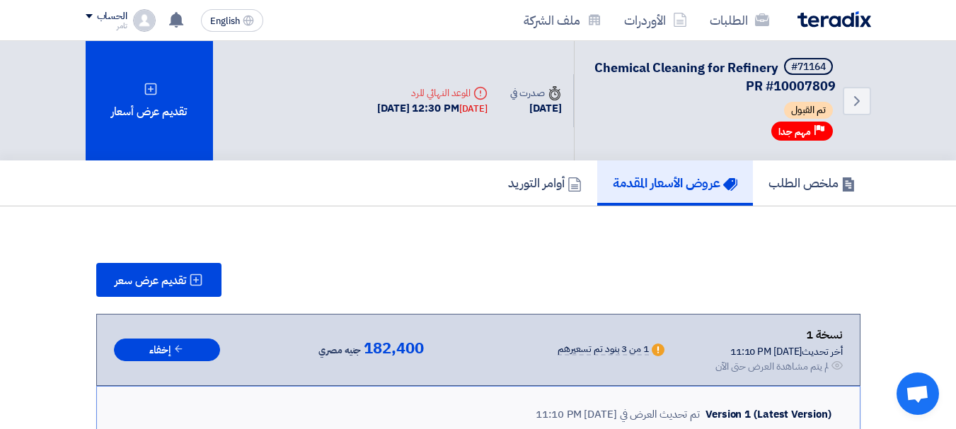
click at [97, 13] on div "الحساب" at bounding box center [112, 17] width 30 height 12
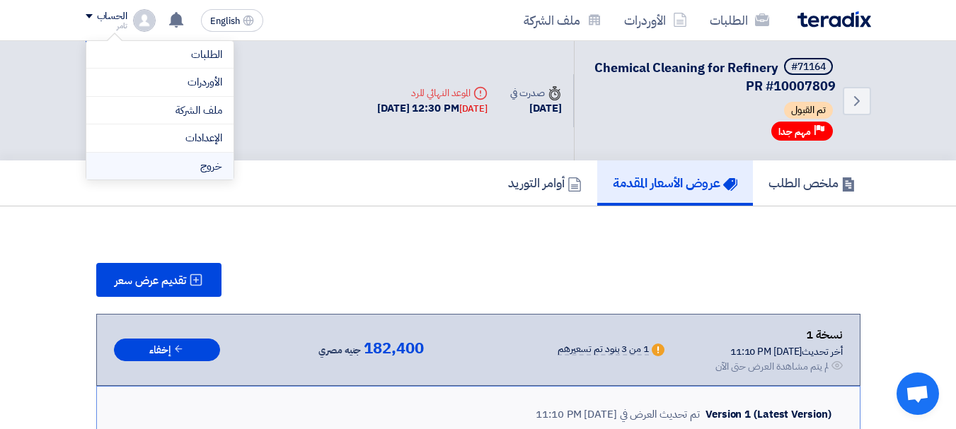
click at [199, 170] on li "خروج" at bounding box center [159, 167] width 147 height 28
